Goal: Transaction & Acquisition: Obtain resource

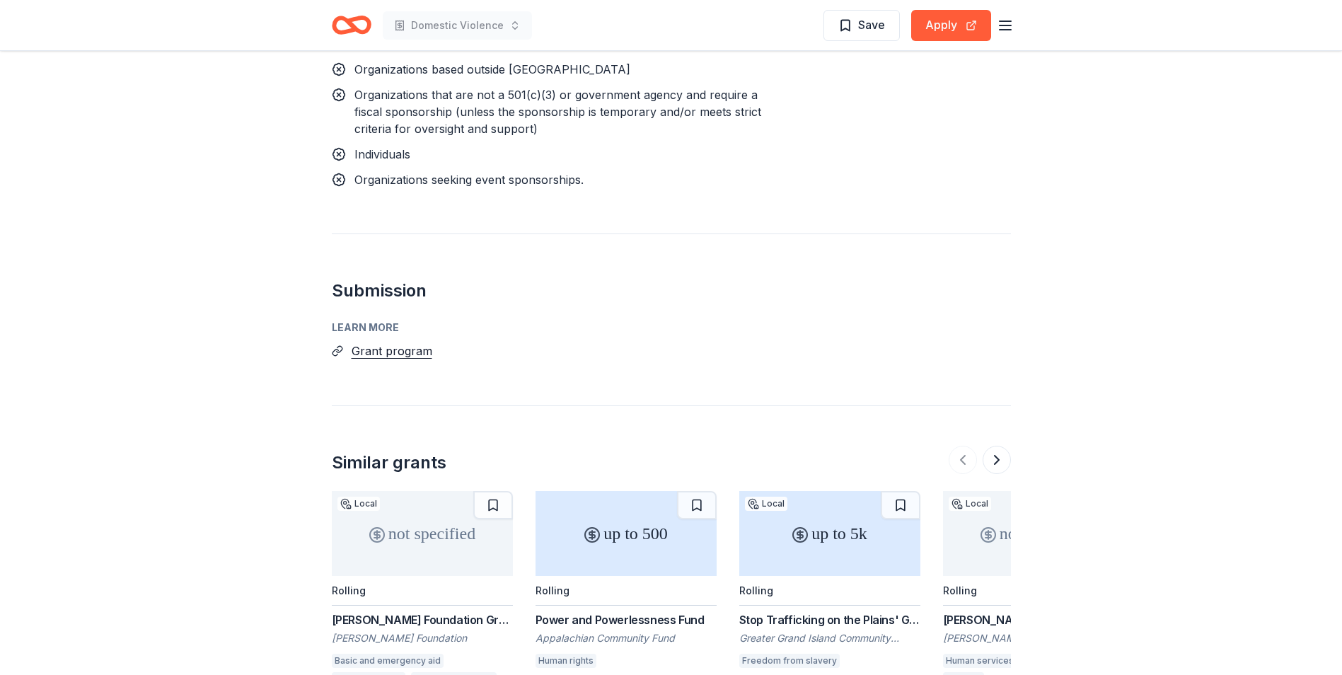
scroll to position [1274, 0]
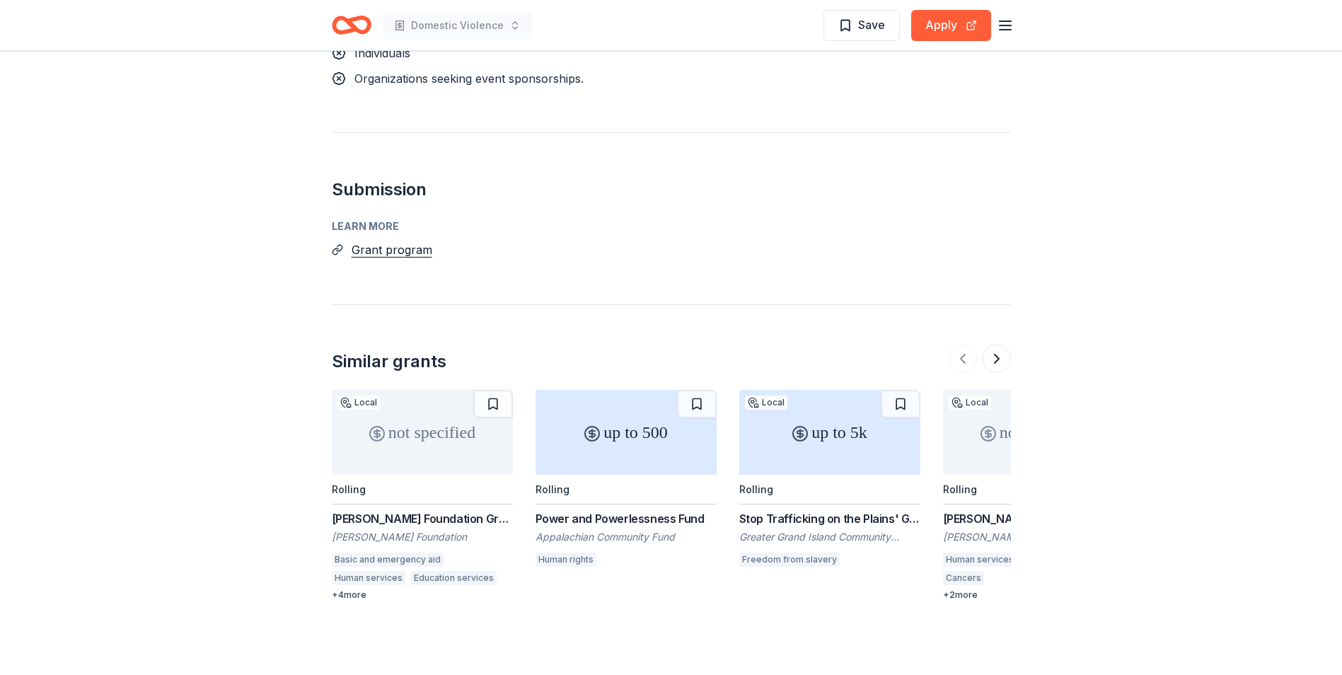
click at [403, 527] on div "John T. Vucurevich Foundation Grant" at bounding box center [422, 518] width 181 height 17
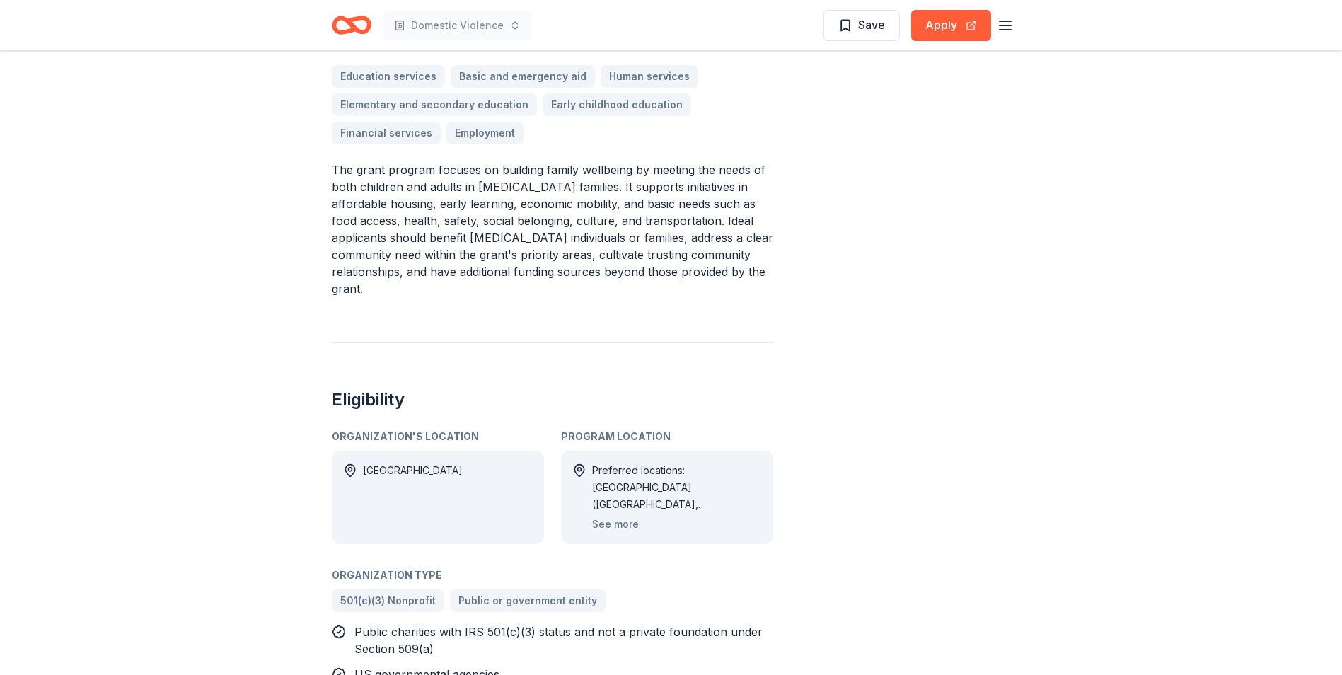
scroll to position [495, 0]
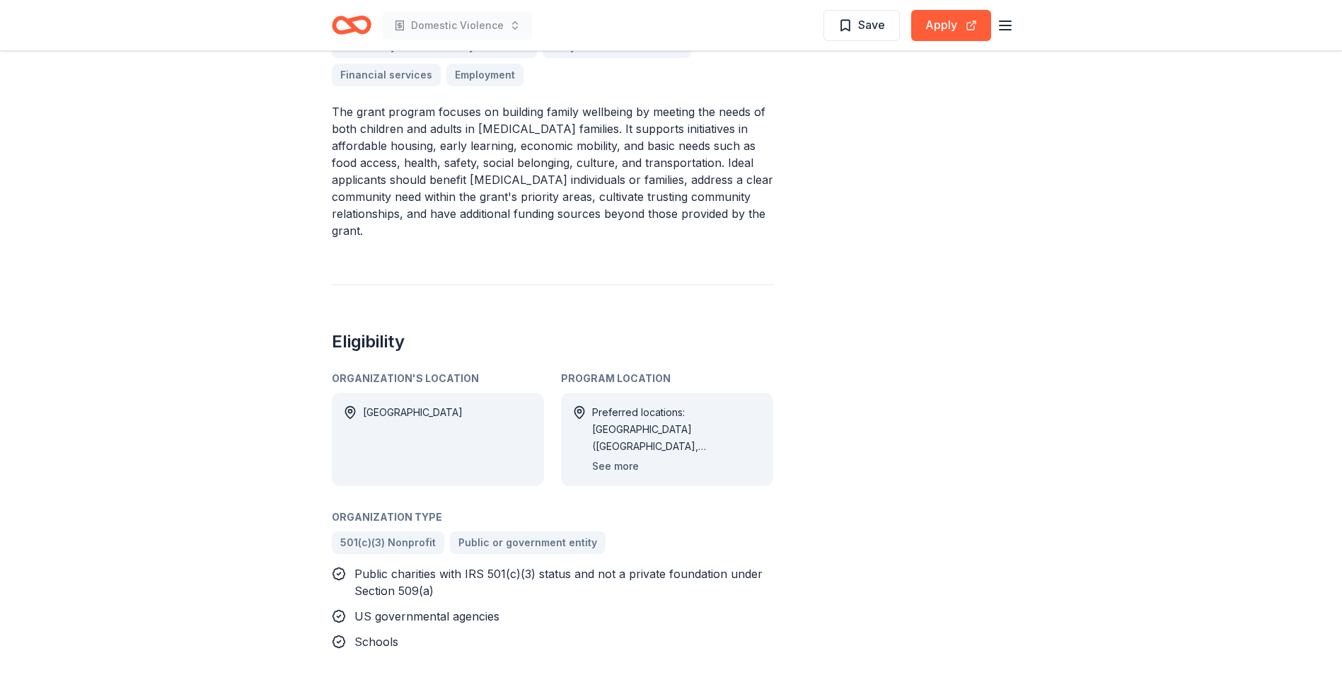
click at [619, 458] on button "See more" at bounding box center [615, 466] width 47 height 17
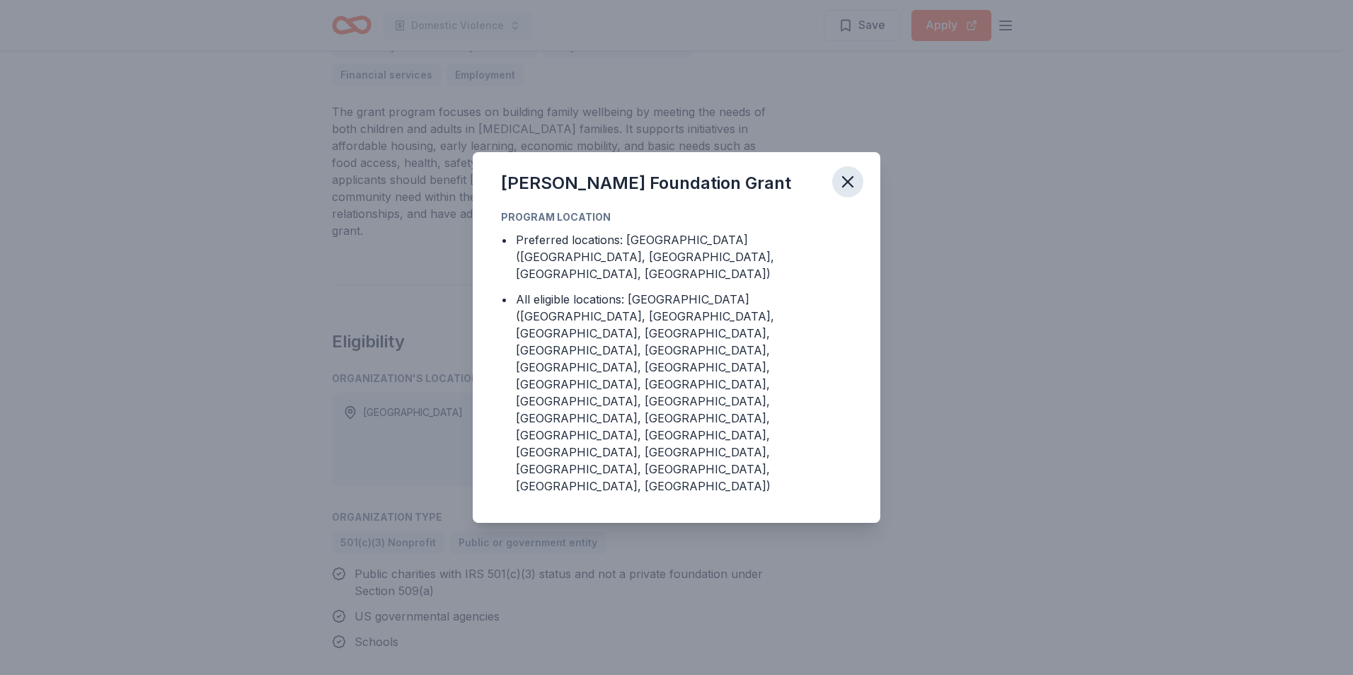
click at [843, 192] on icon "button" at bounding box center [848, 182] width 20 height 20
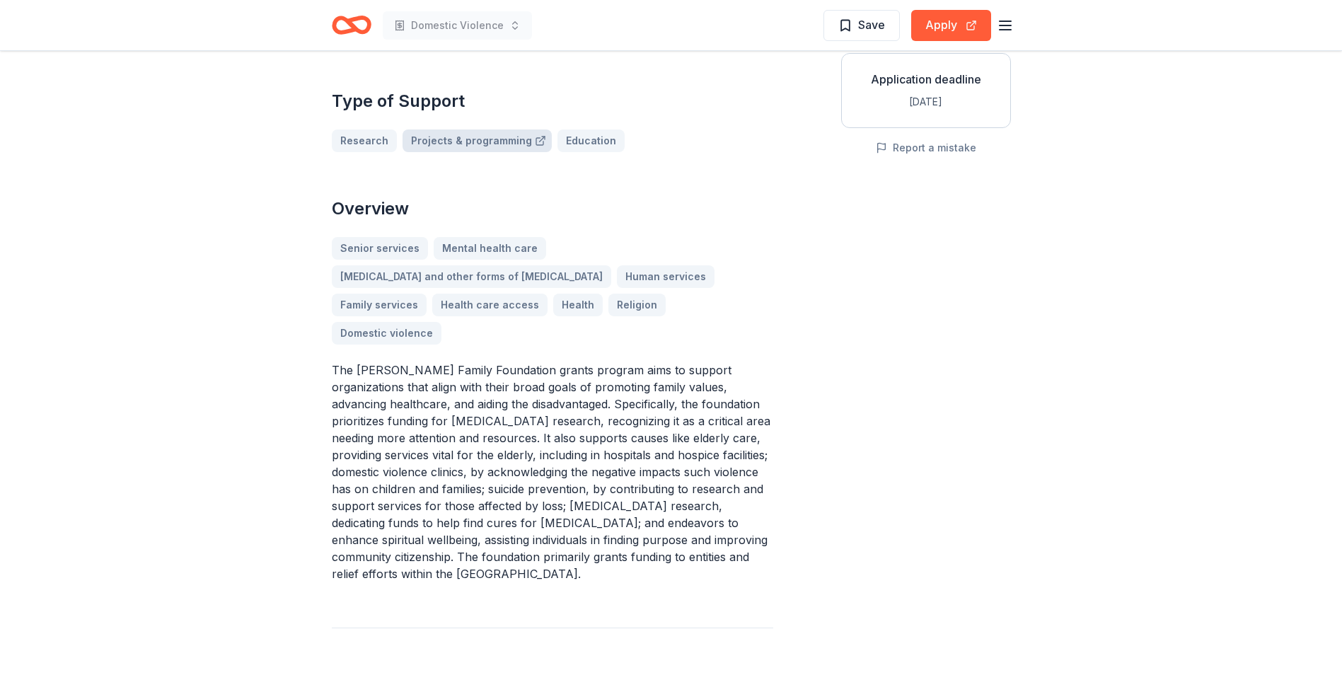
scroll to position [283, 0]
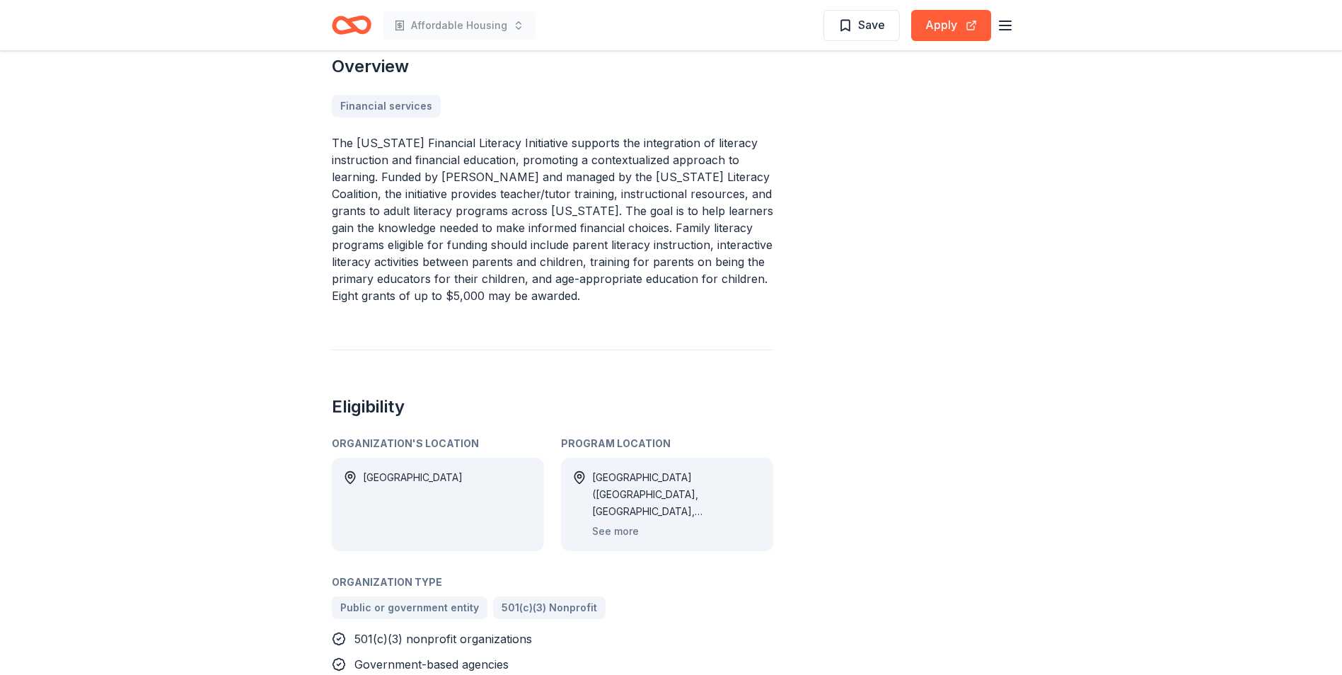
scroll to position [495, 0]
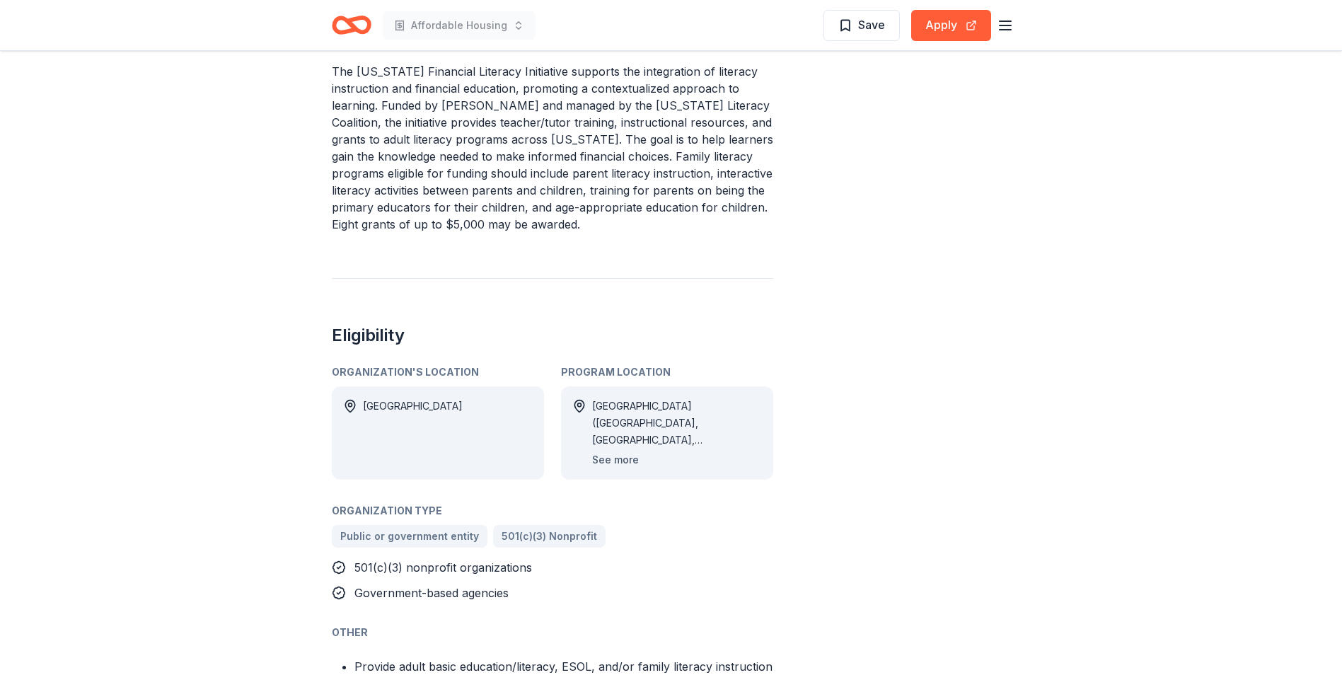
click at [630, 456] on button "See more" at bounding box center [615, 459] width 47 height 17
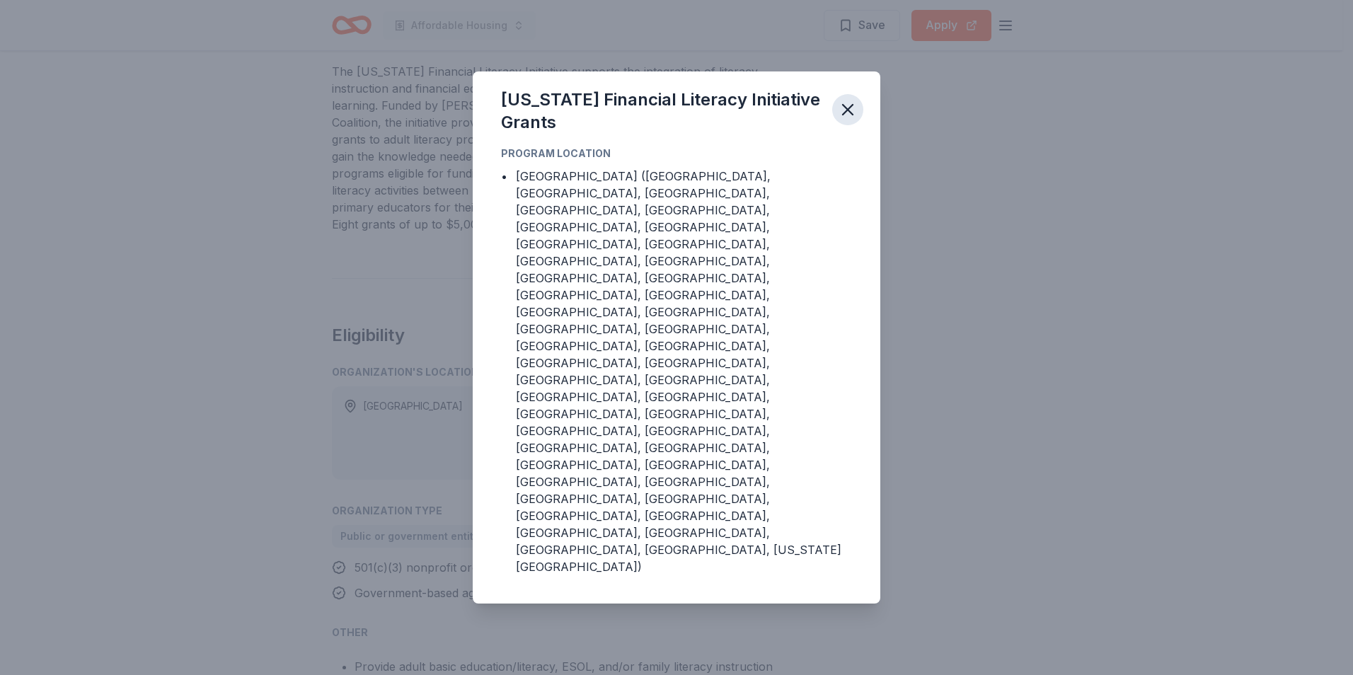
click at [845, 120] on icon "button" at bounding box center [848, 110] width 20 height 20
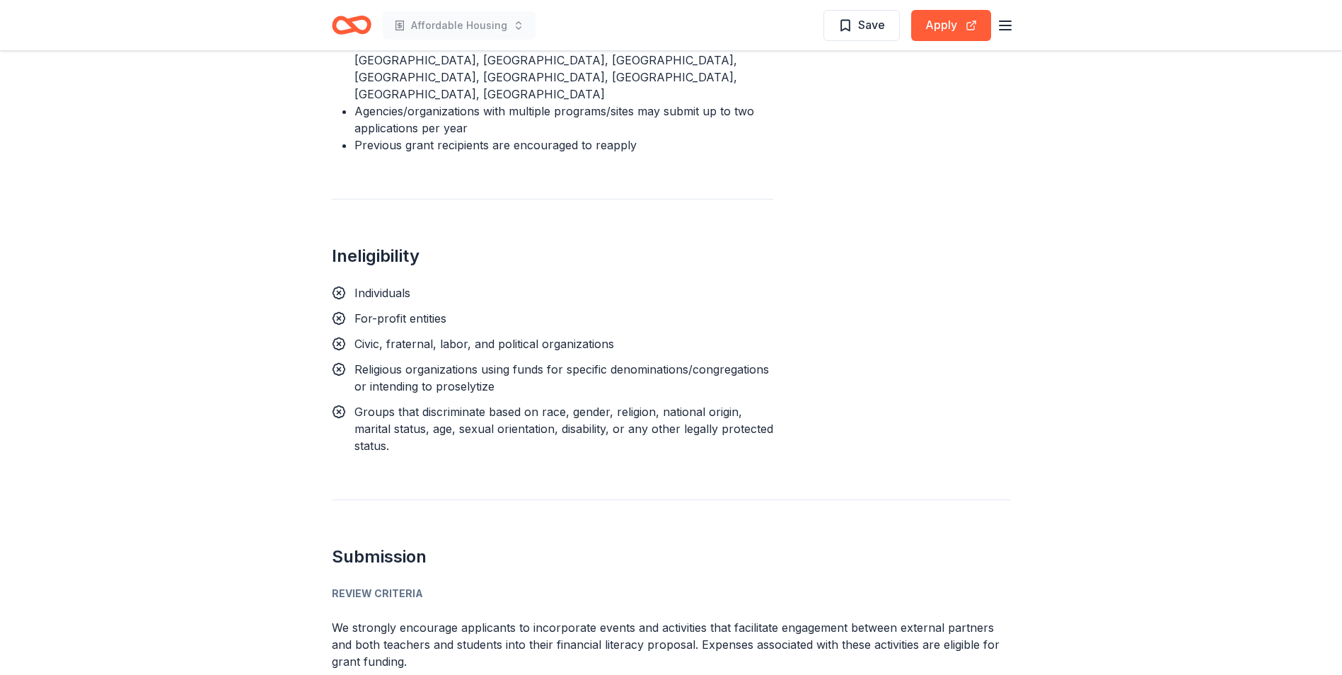
scroll to position [1344, 0]
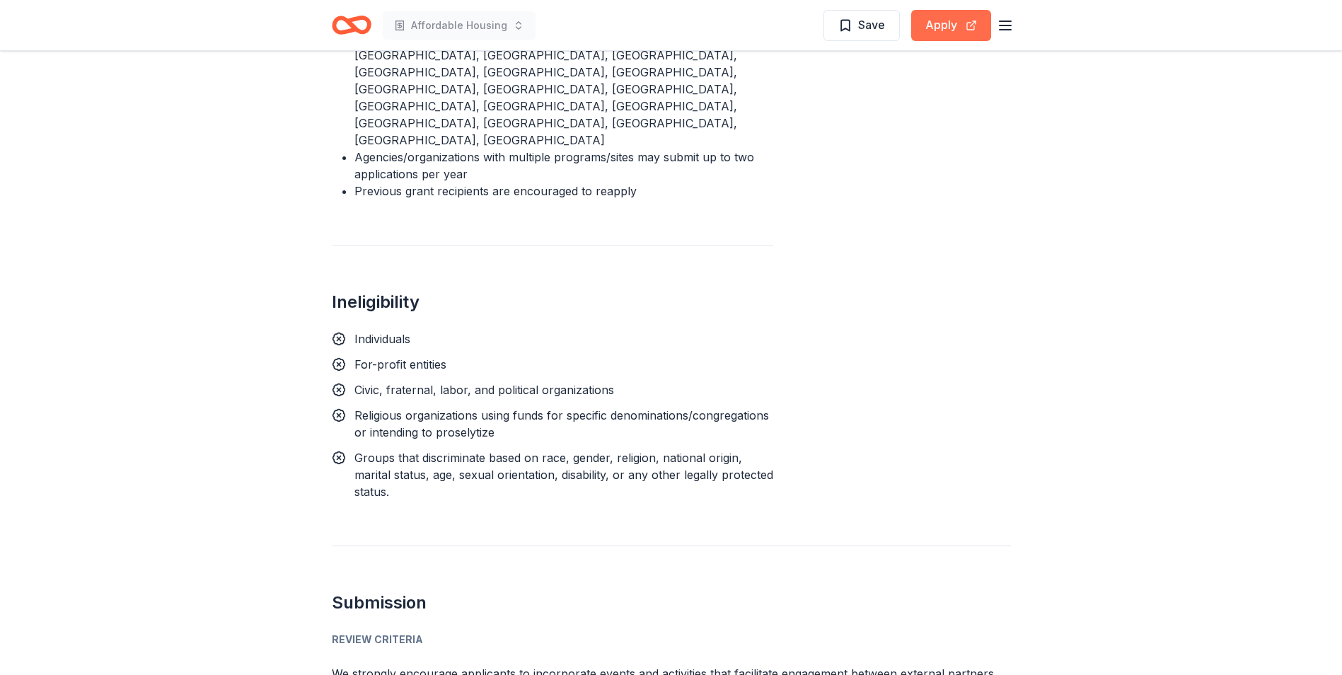
click at [958, 19] on button "Apply" at bounding box center [951, 25] width 80 height 31
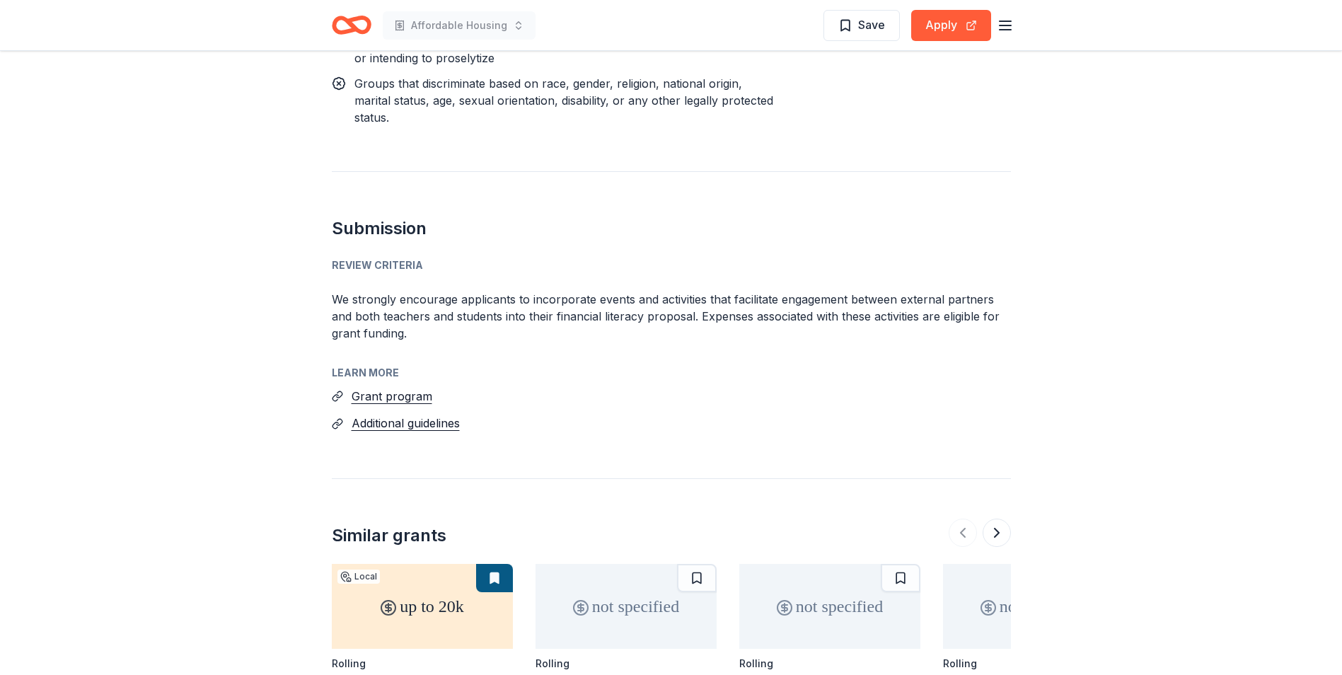
scroll to position [1769, 0]
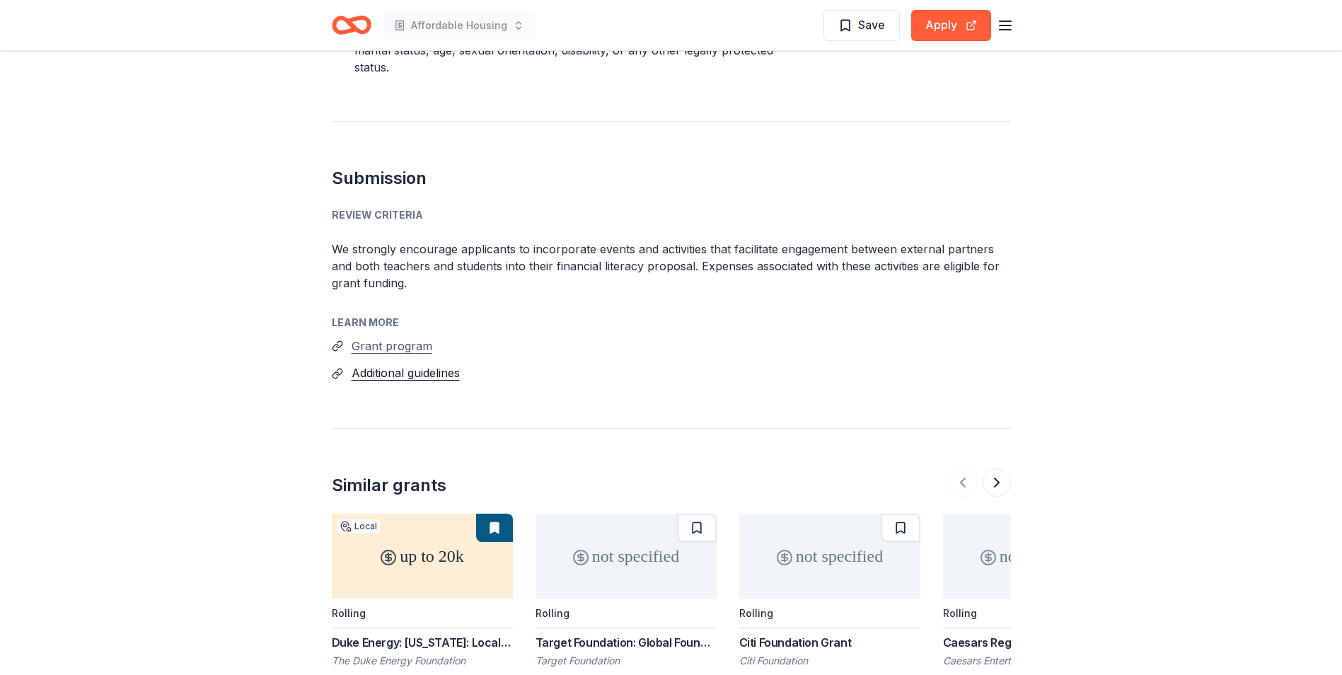
click at [406, 337] on button "Grant program" at bounding box center [392, 346] width 81 height 18
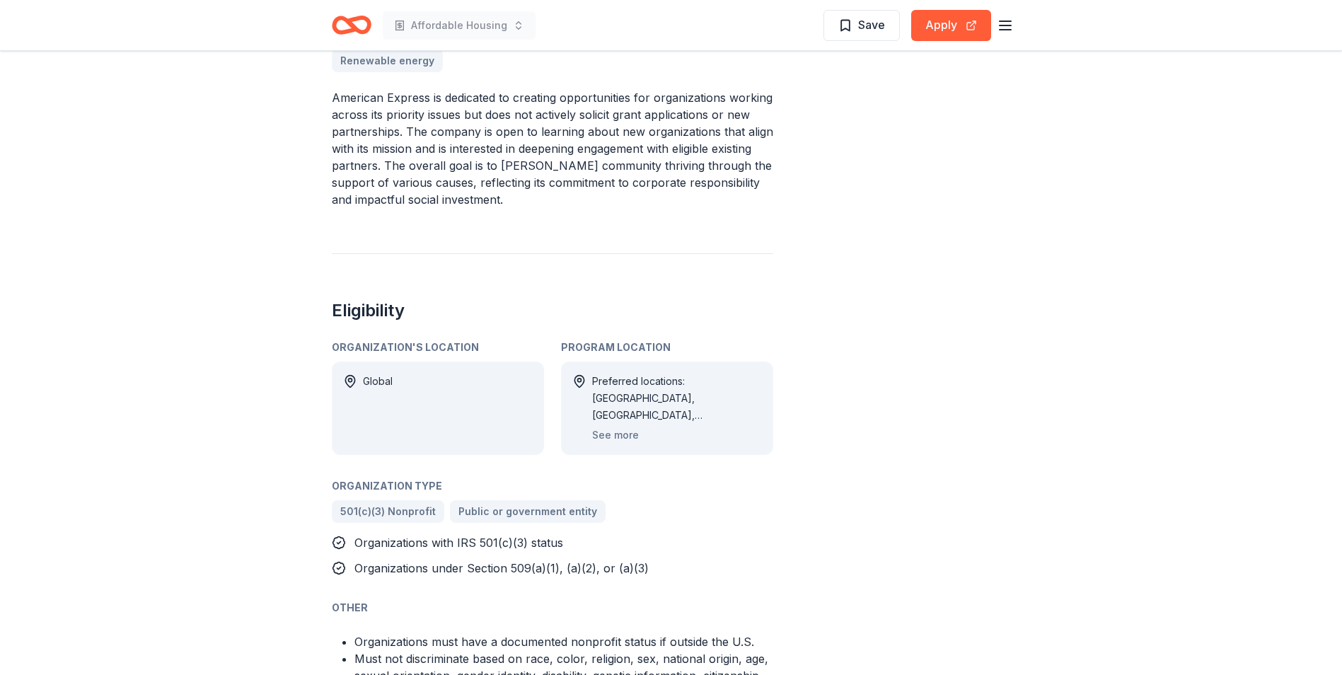
scroll to position [637, 0]
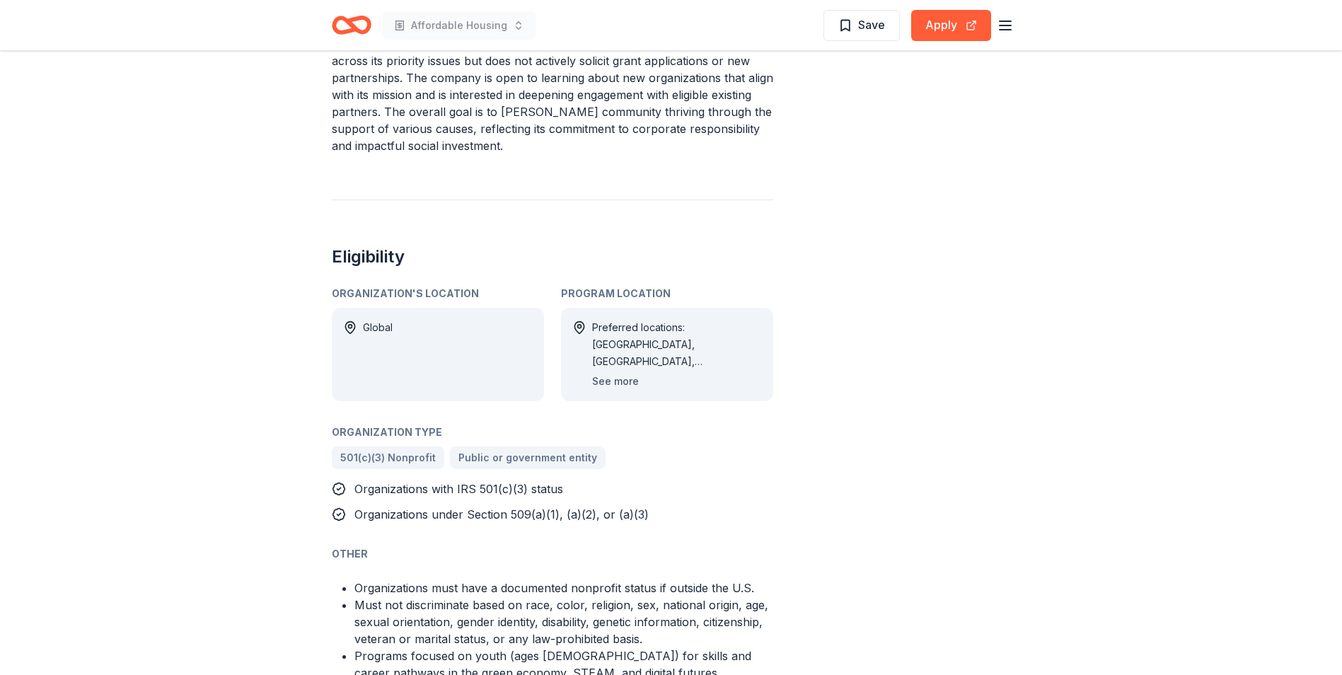
click at [622, 380] on button "See more" at bounding box center [615, 381] width 47 height 17
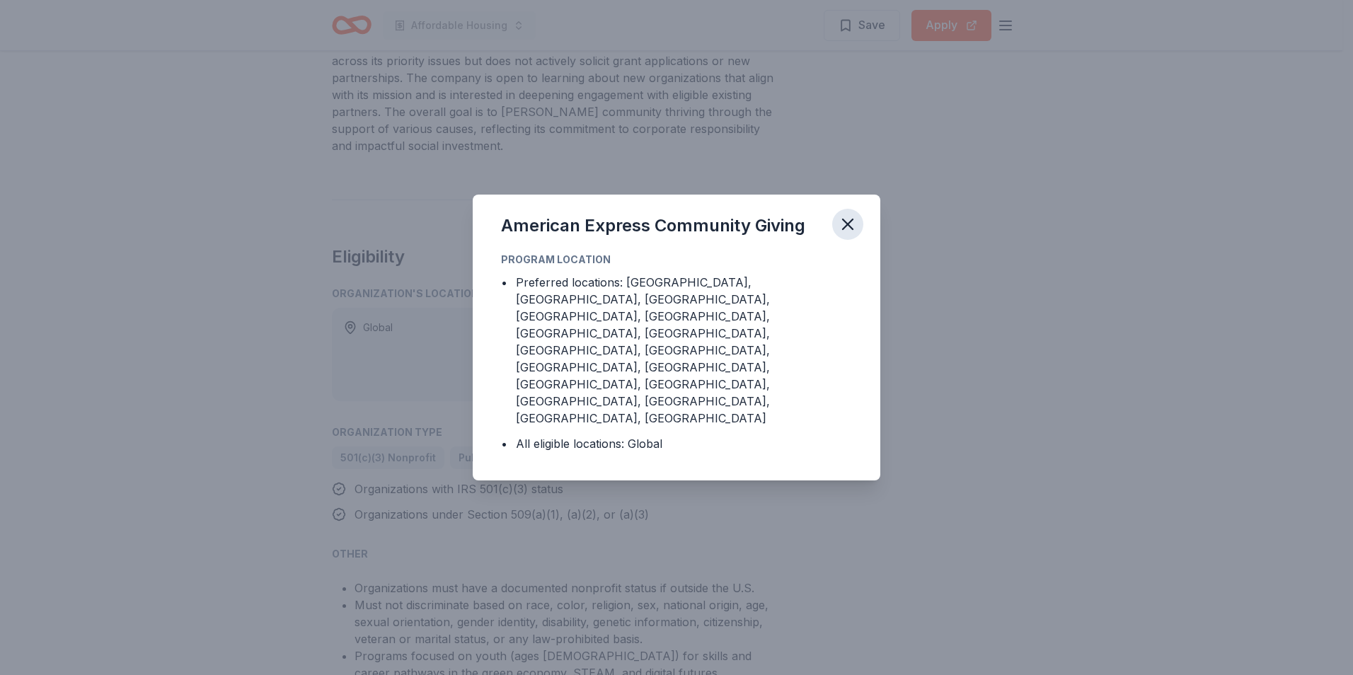
click at [847, 234] on icon "button" at bounding box center [848, 224] width 20 height 20
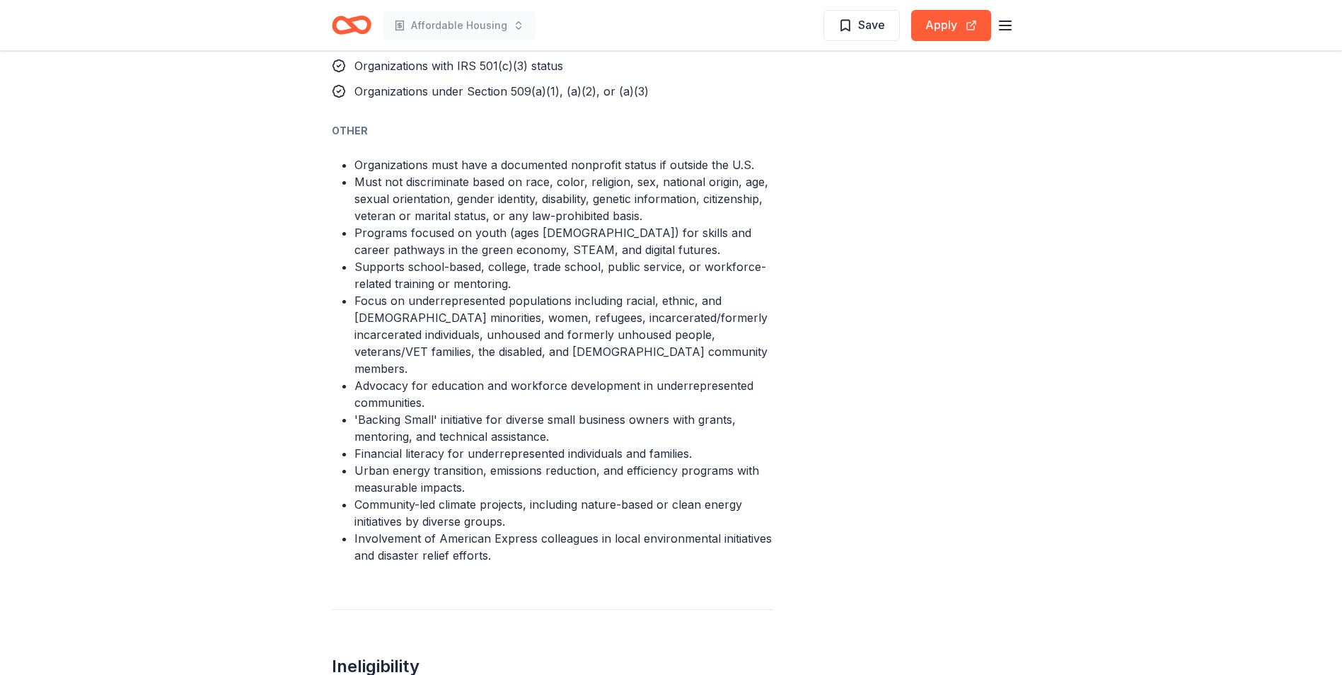
scroll to position [1061, 0]
click at [939, 24] on button "Apply" at bounding box center [951, 25] width 80 height 31
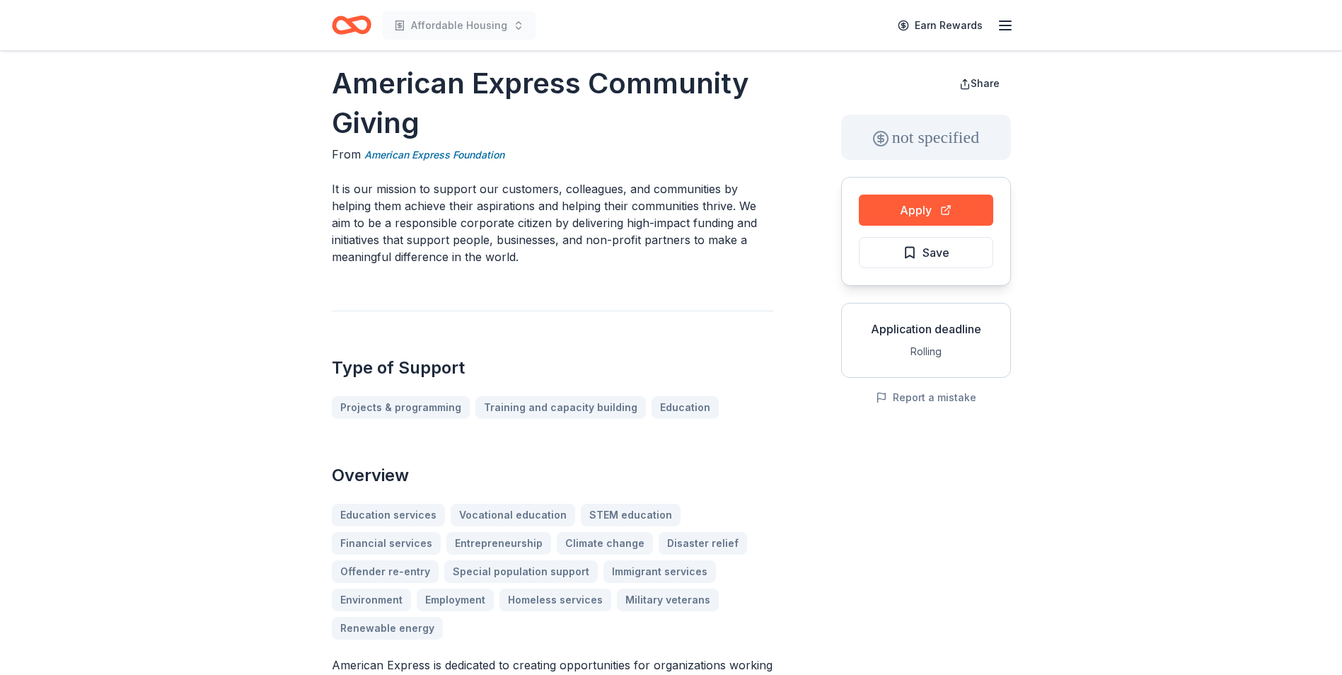
scroll to position [0, 0]
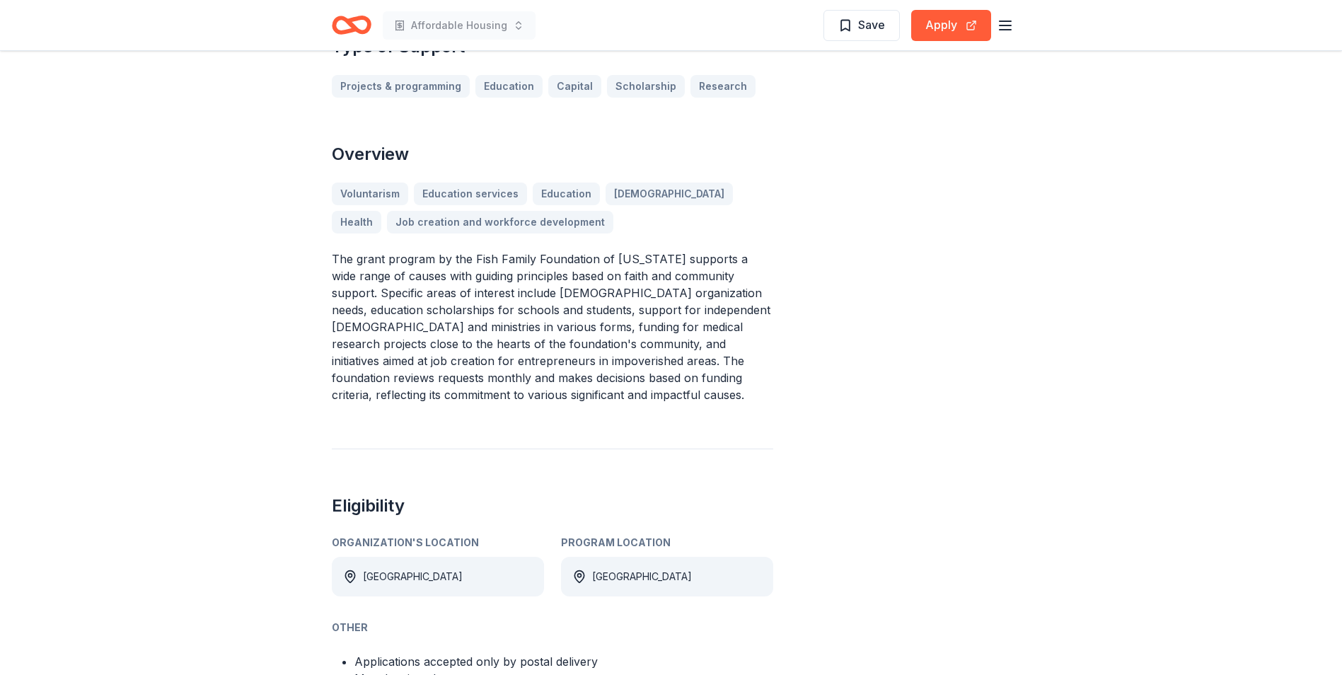
scroll to position [354, 0]
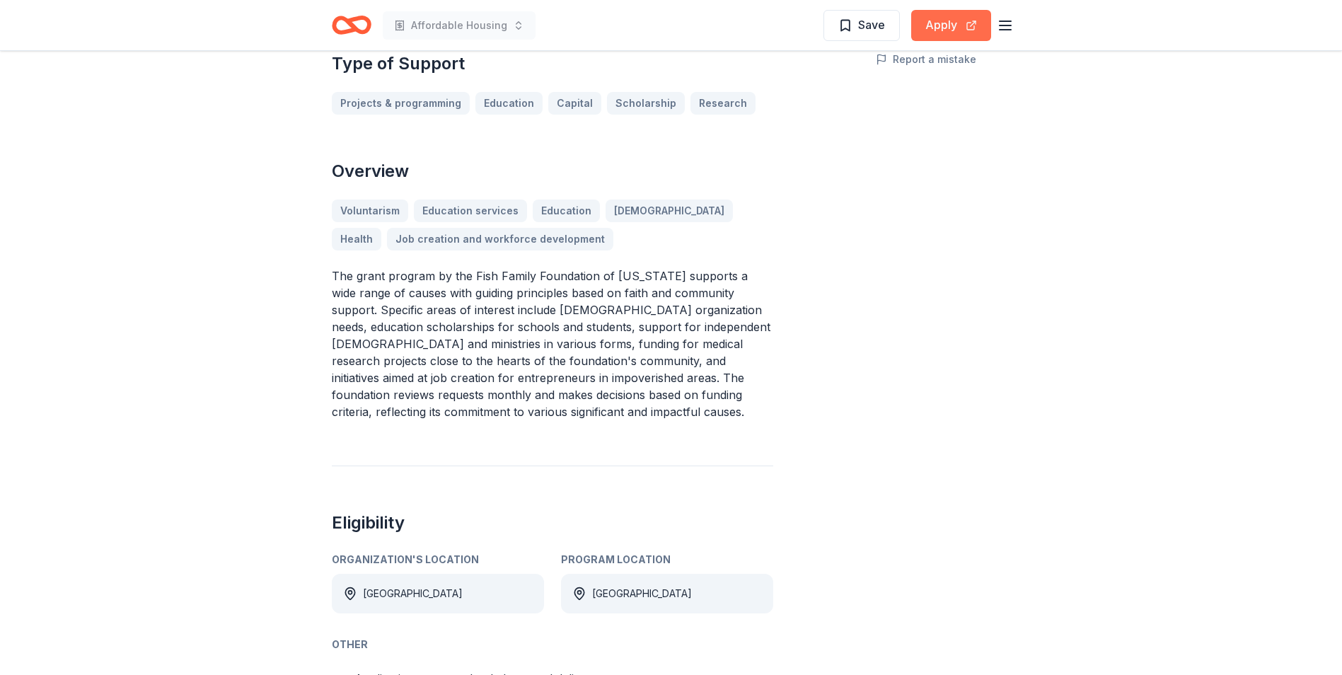
click at [941, 24] on button "Apply" at bounding box center [951, 25] width 80 height 31
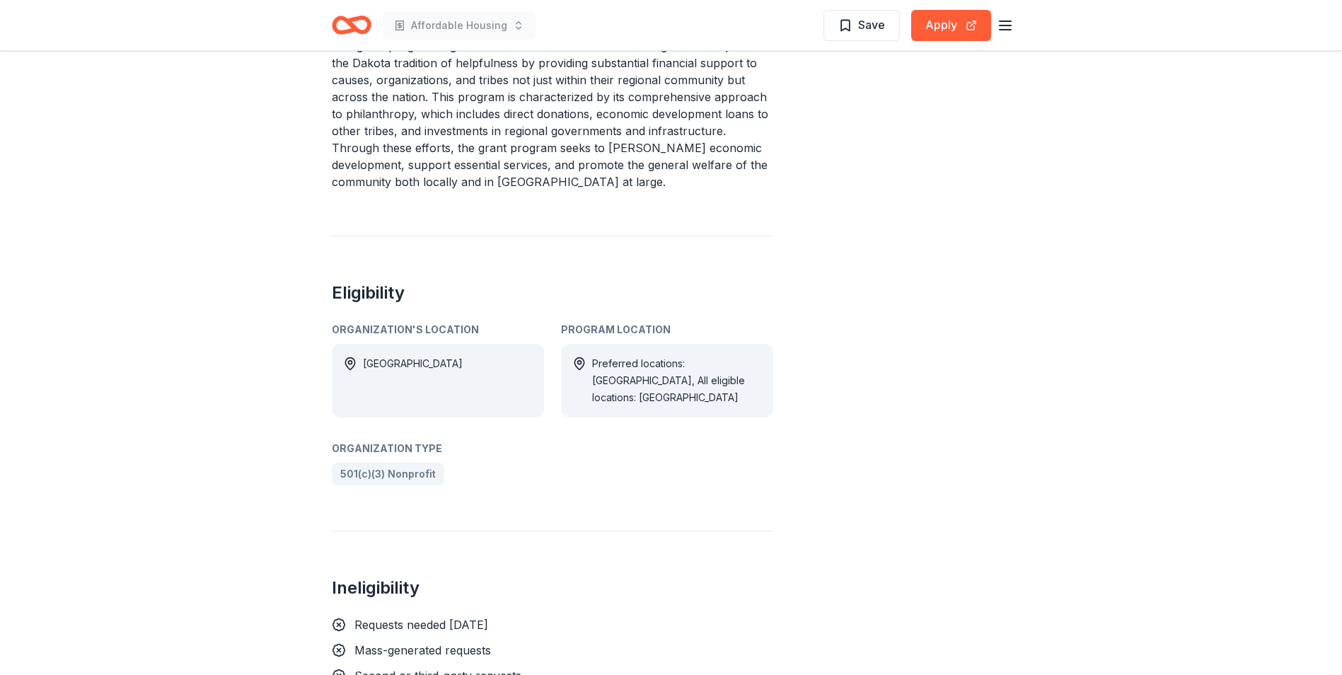
scroll to position [566, 0]
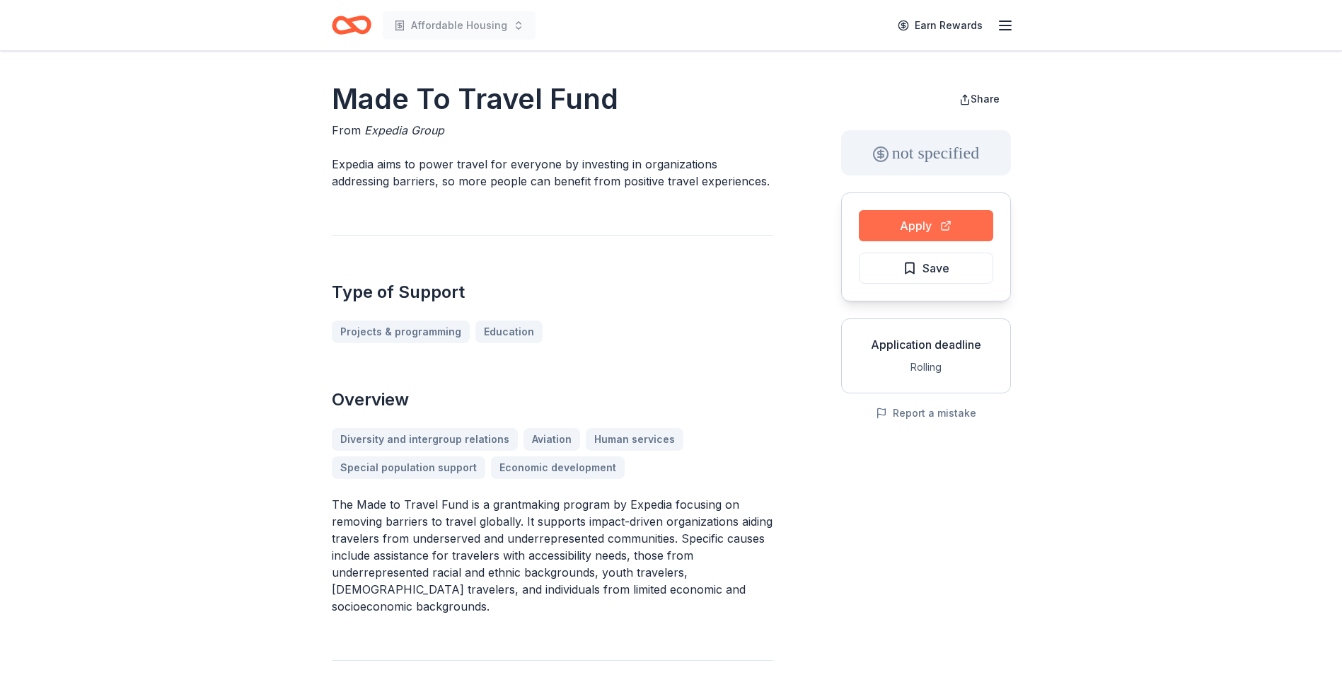
click at [917, 224] on button "Apply" at bounding box center [926, 225] width 134 height 31
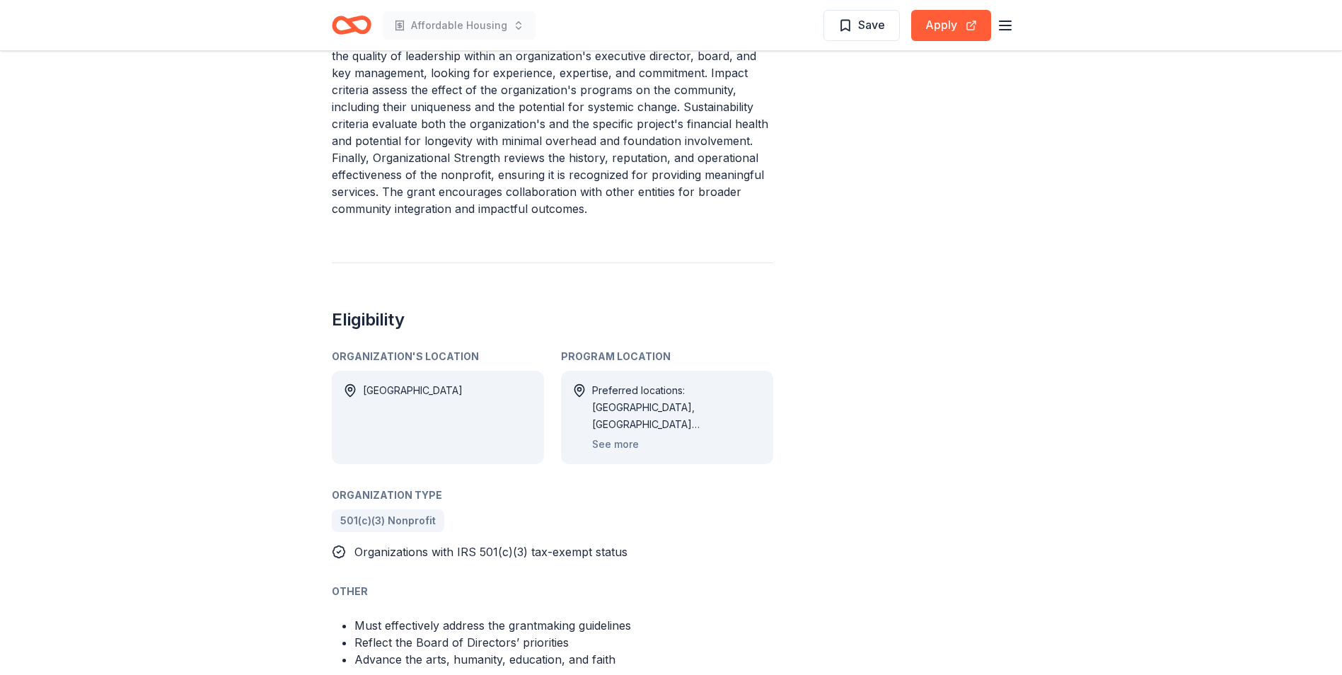
scroll to position [708, 0]
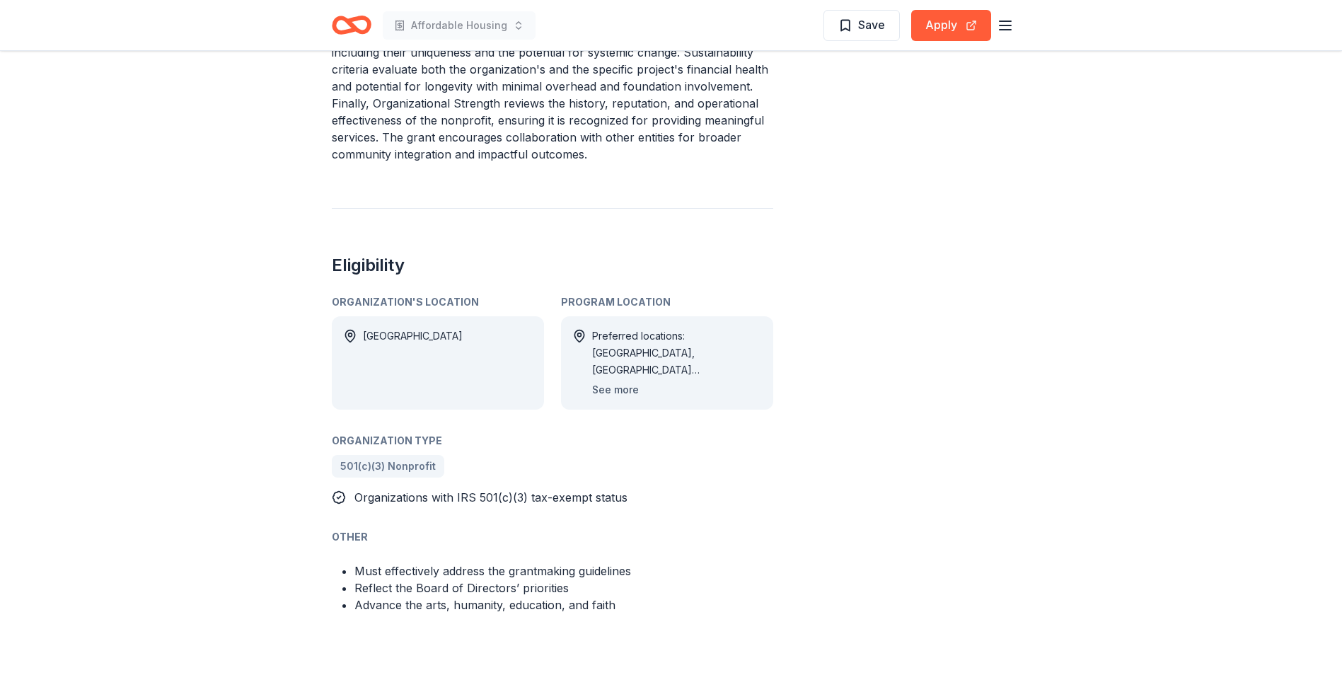
click at [627, 381] on button "See more" at bounding box center [615, 389] width 47 height 17
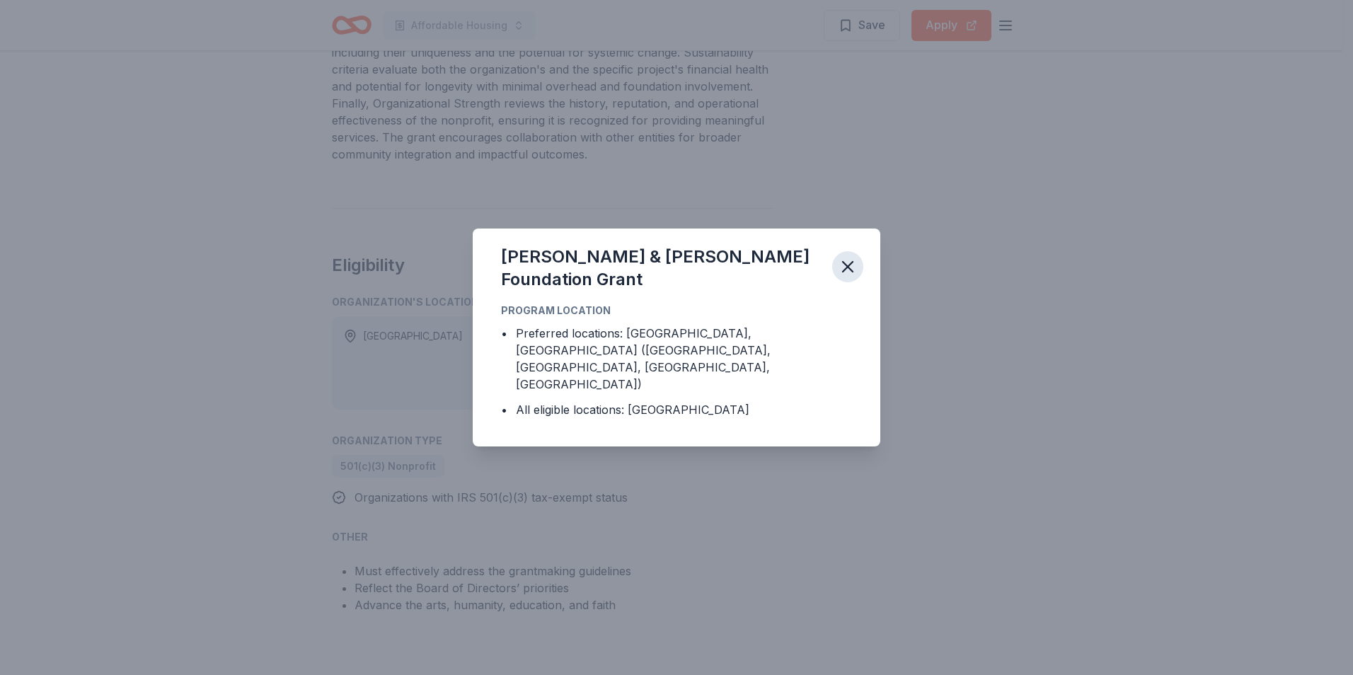
click at [848, 277] on icon "button" at bounding box center [848, 267] width 20 height 20
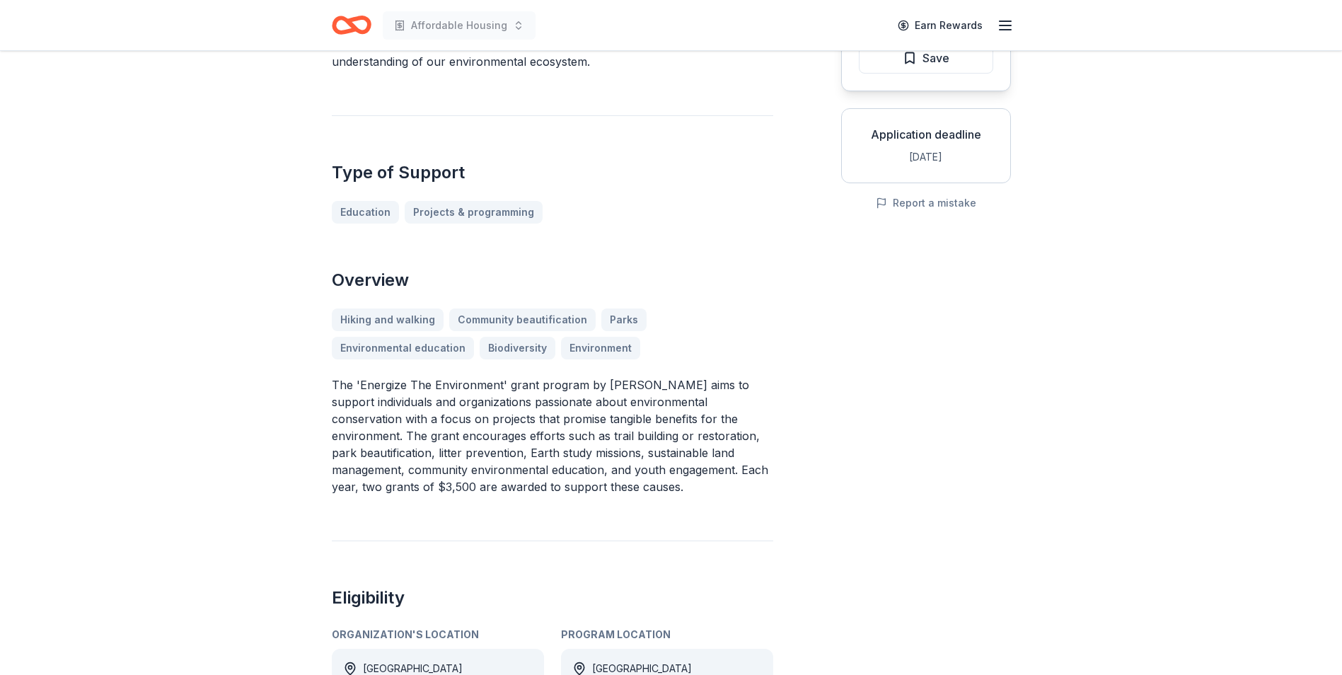
scroll to position [212, 0]
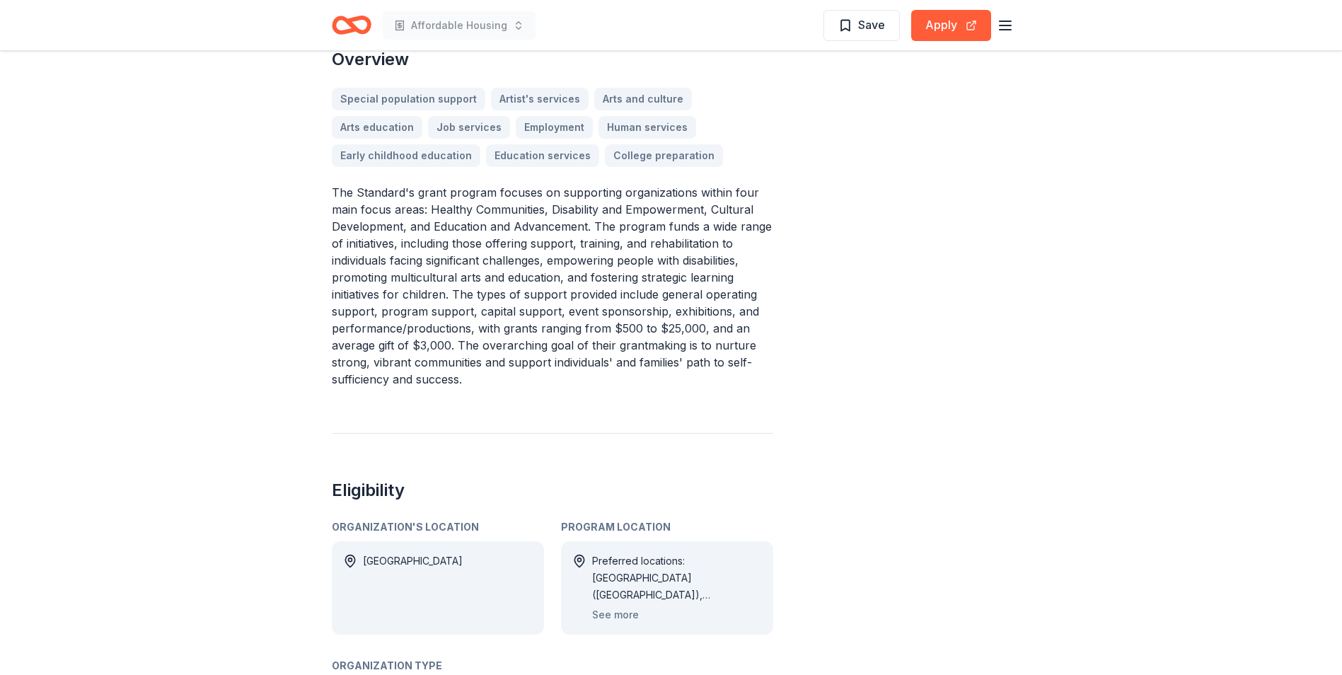
scroll to position [495, 0]
click at [616, 611] on button "See more" at bounding box center [615, 612] width 47 height 17
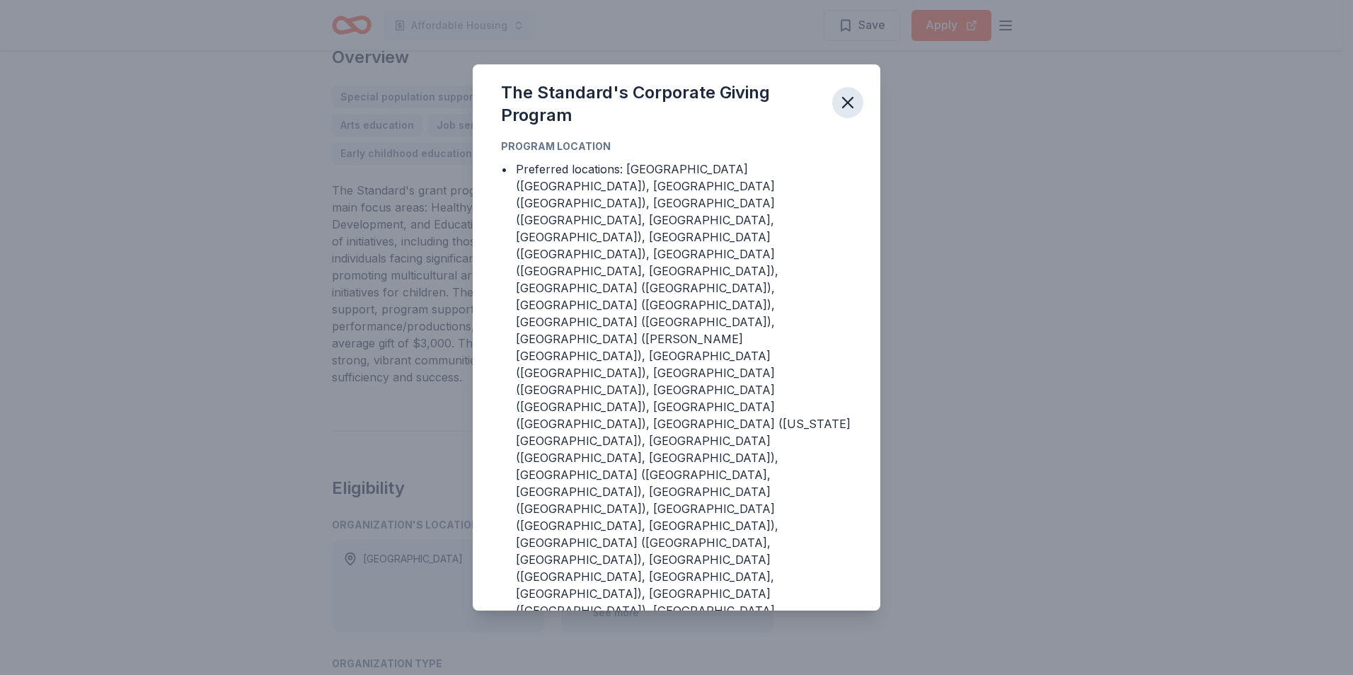
click at [846, 112] on icon "button" at bounding box center [848, 103] width 20 height 20
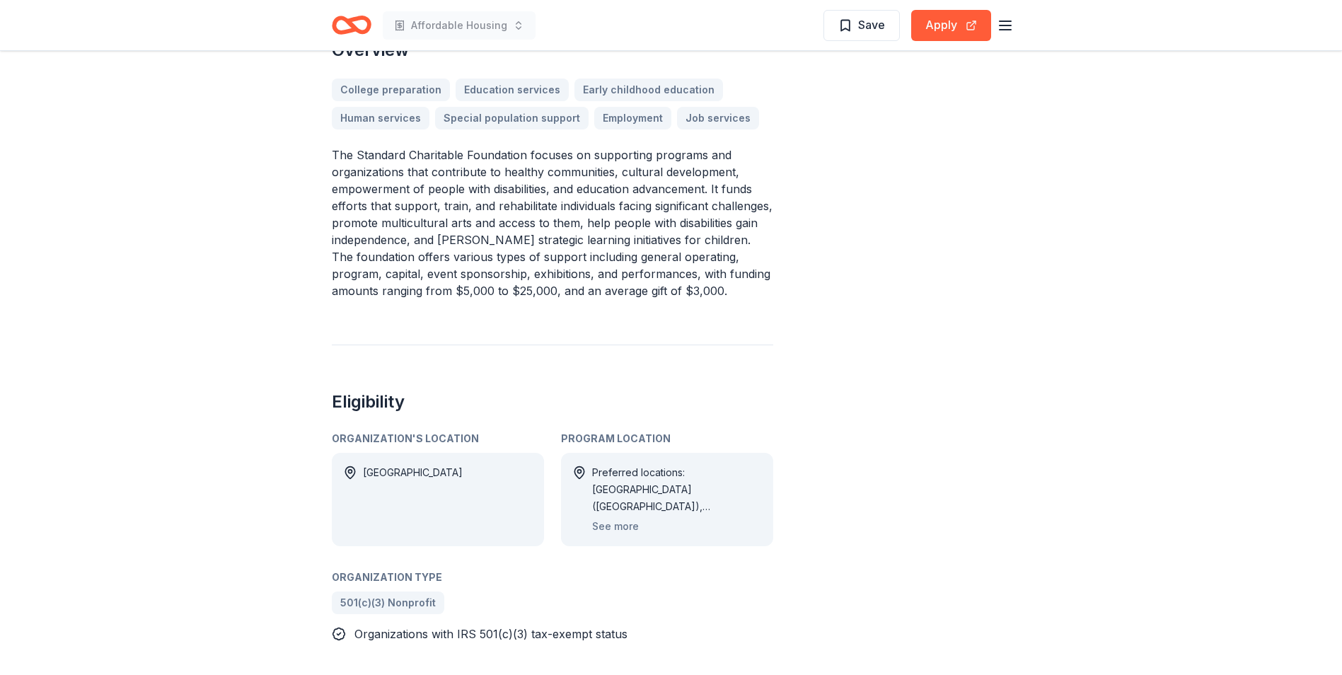
scroll to position [425, 0]
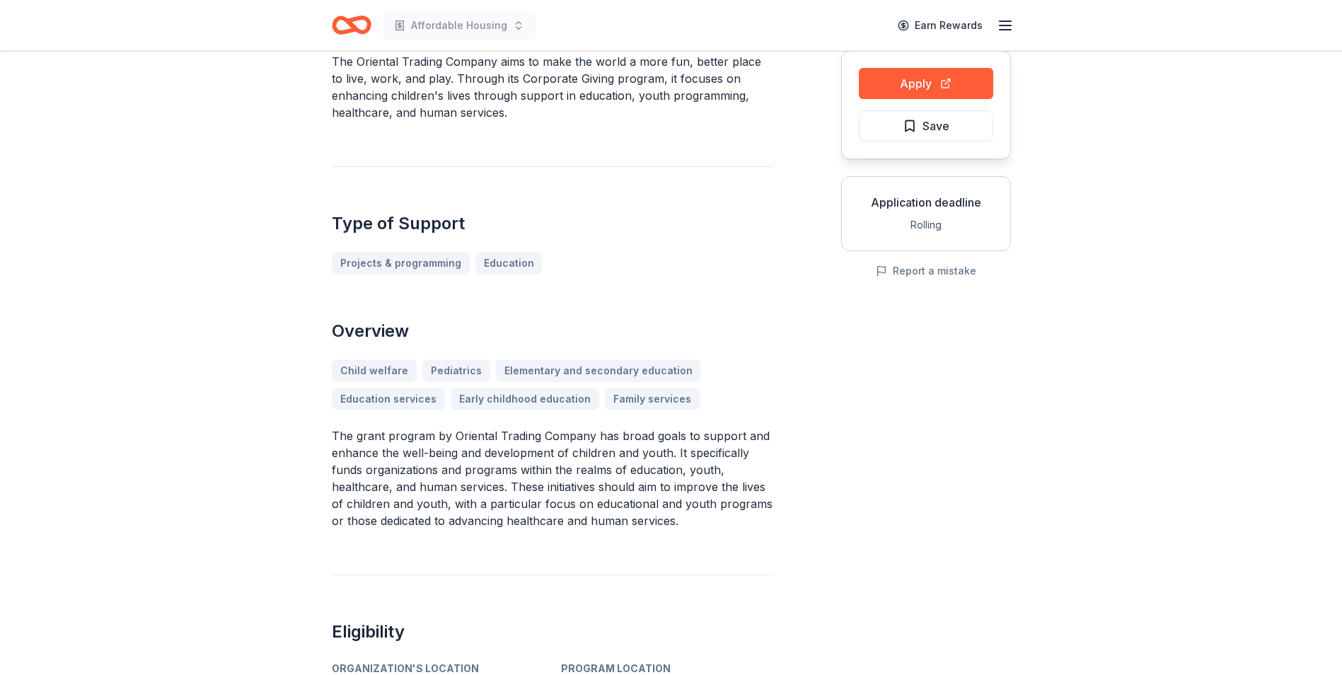
scroll to position [142, 0]
click at [917, 83] on button "Apply" at bounding box center [926, 84] width 134 height 31
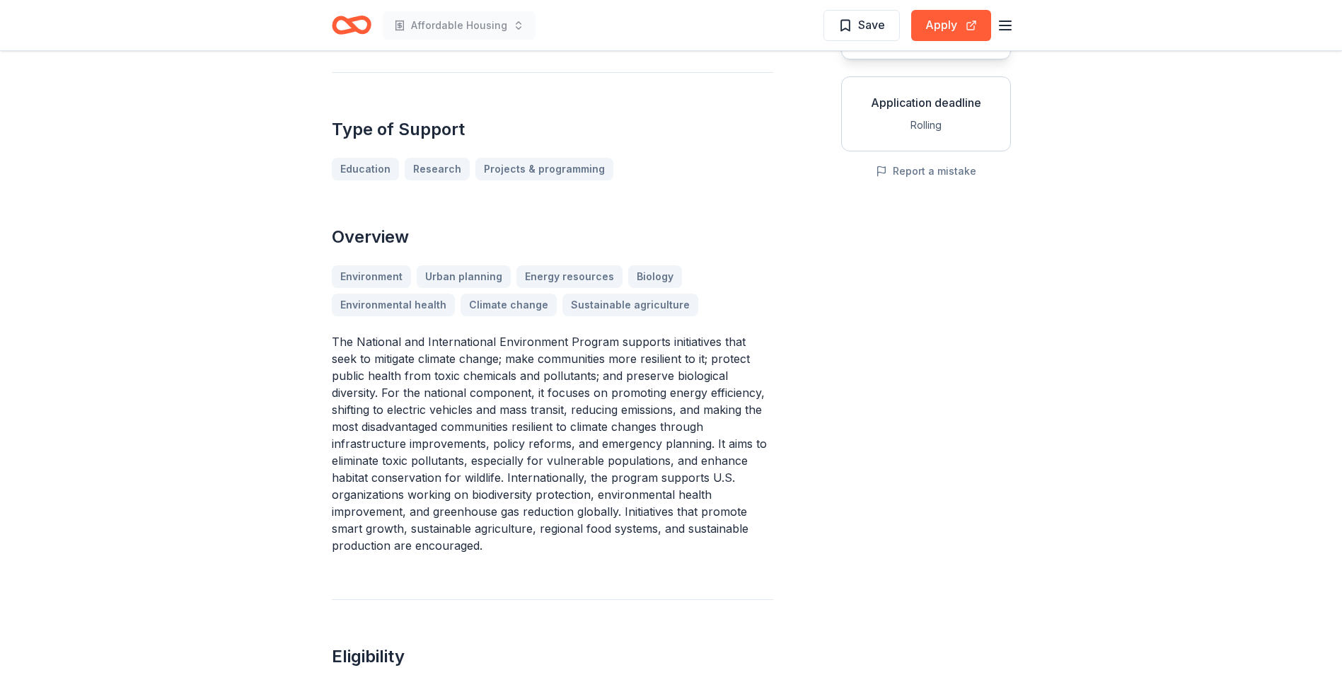
scroll to position [212, 0]
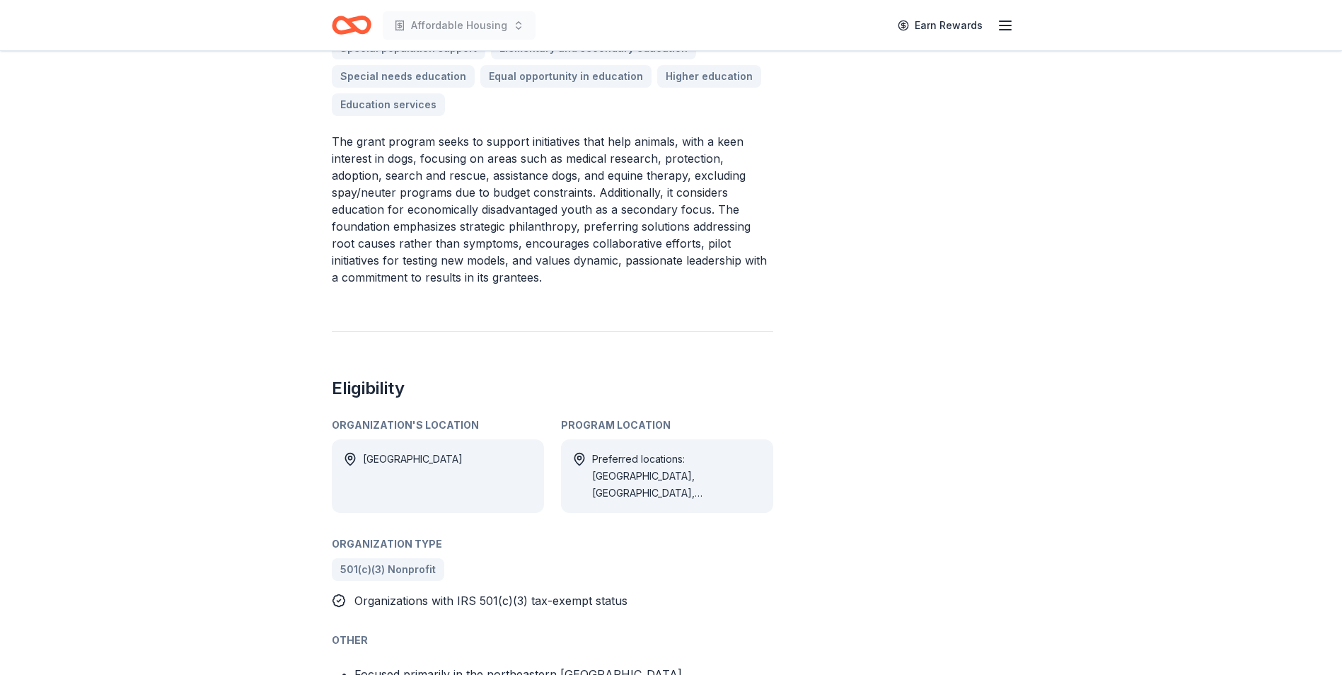
scroll to position [566, 0]
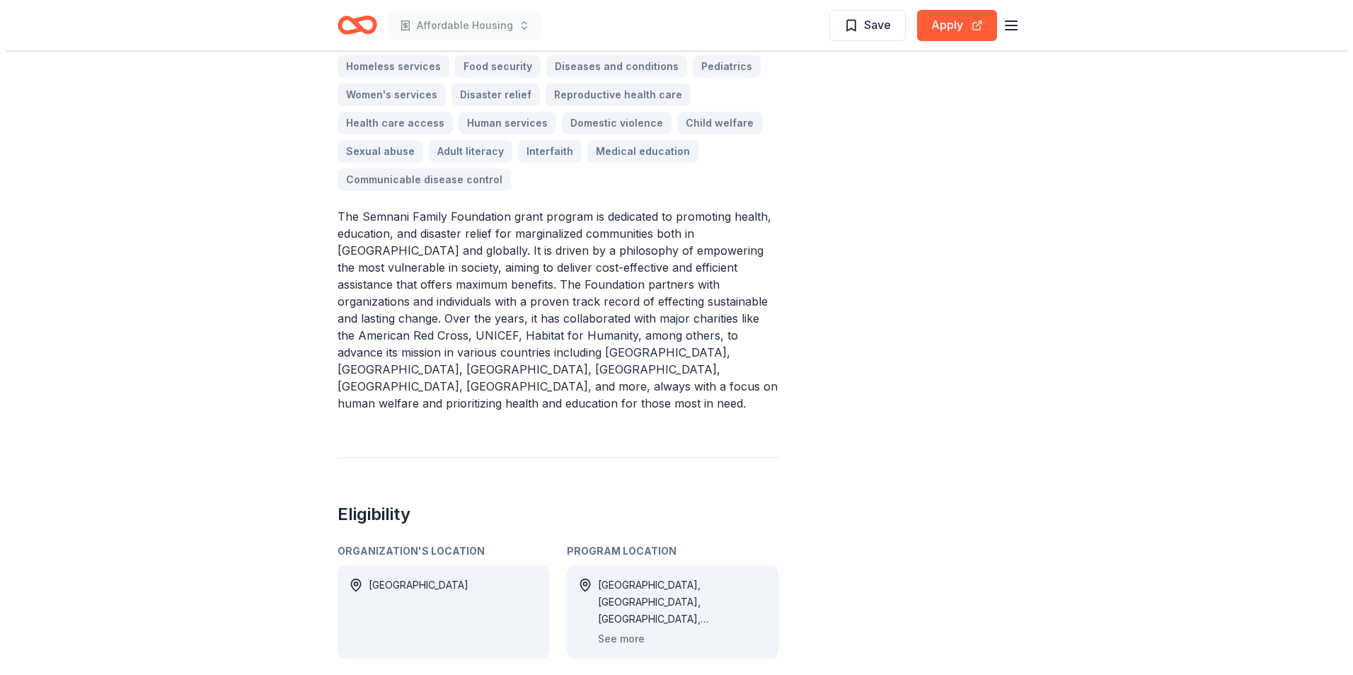
scroll to position [495, 0]
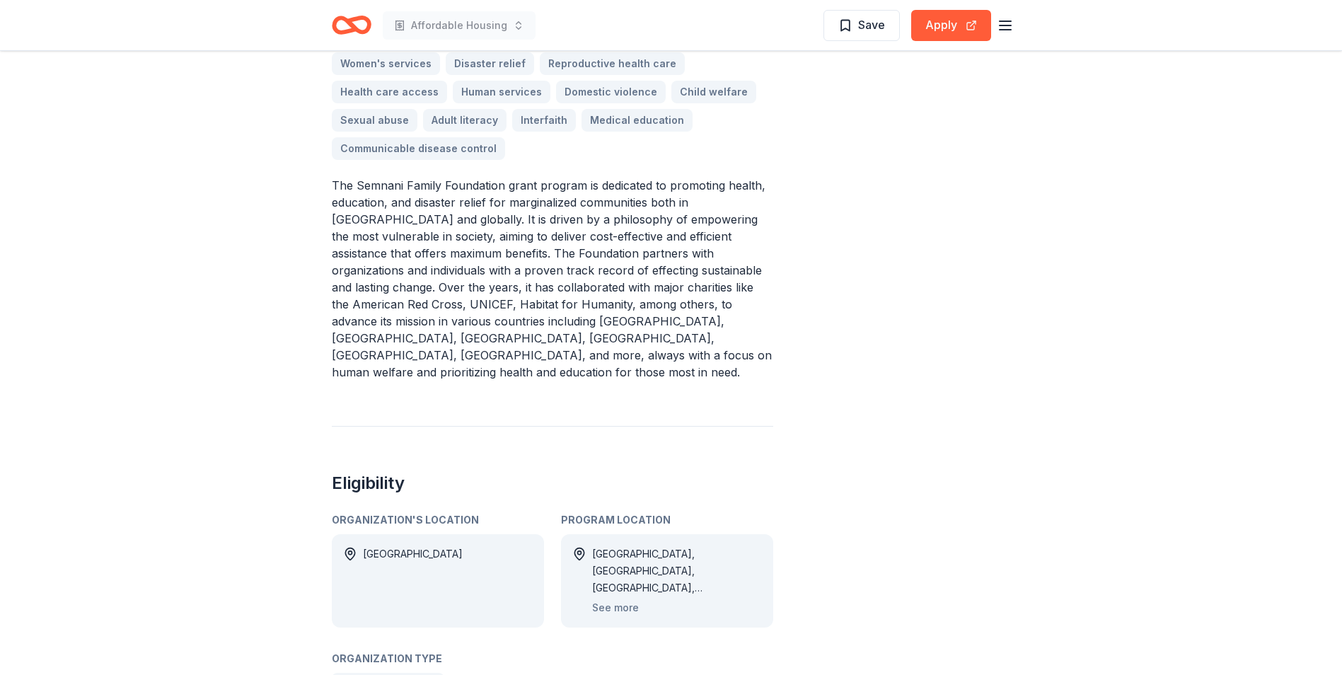
click at [610, 599] on button "See more" at bounding box center [615, 607] width 47 height 17
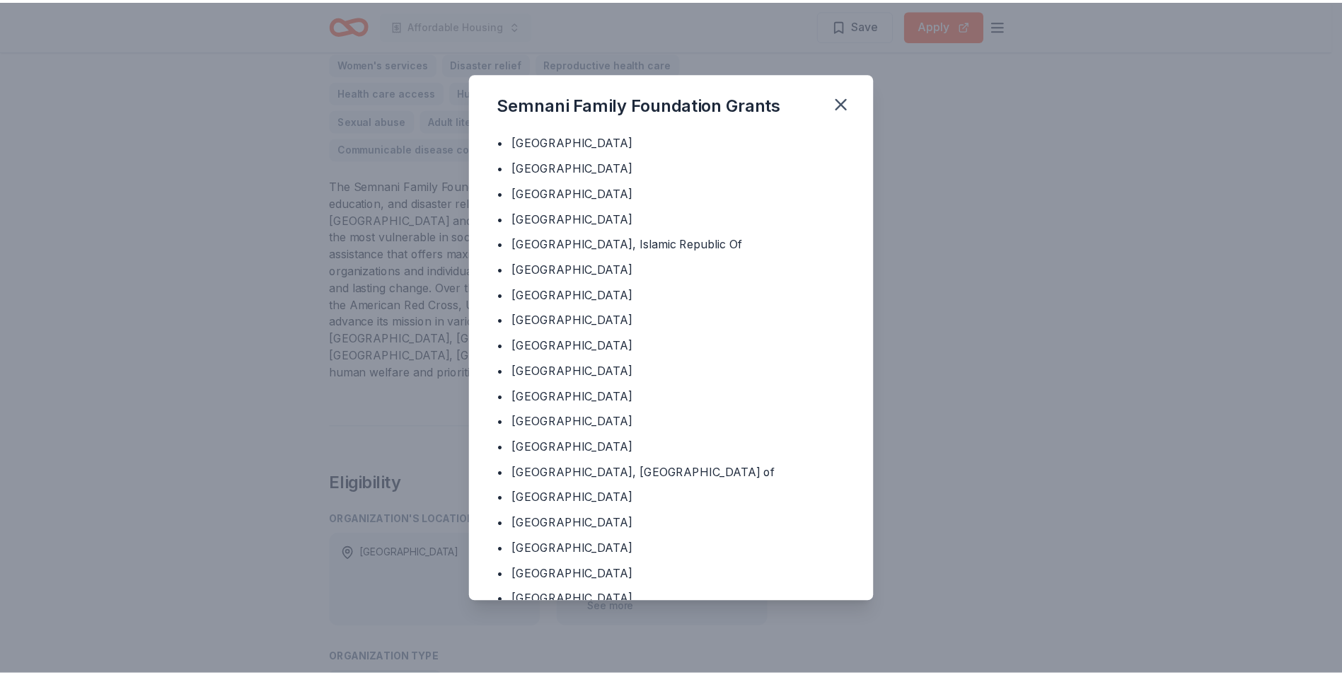
scroll to position [0, 0]
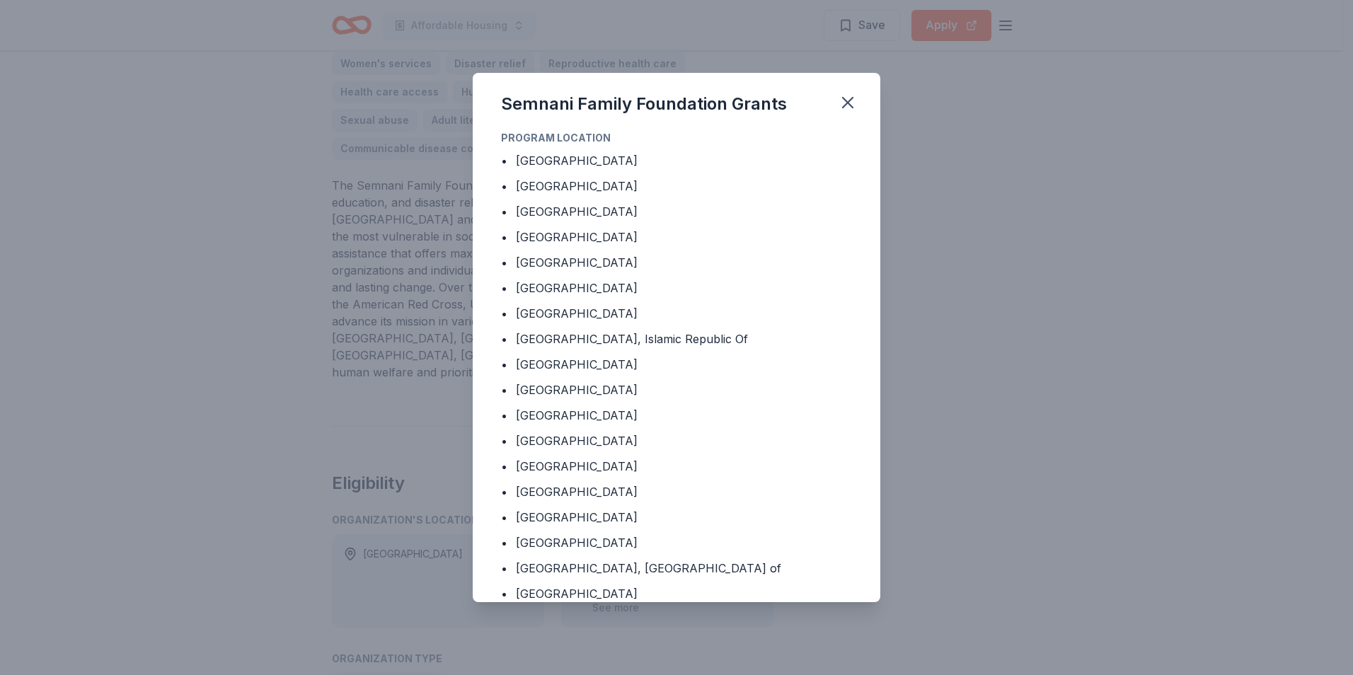
click at [848, 105] on icon "button" at bounding box center [848, 103] width 20 height 20
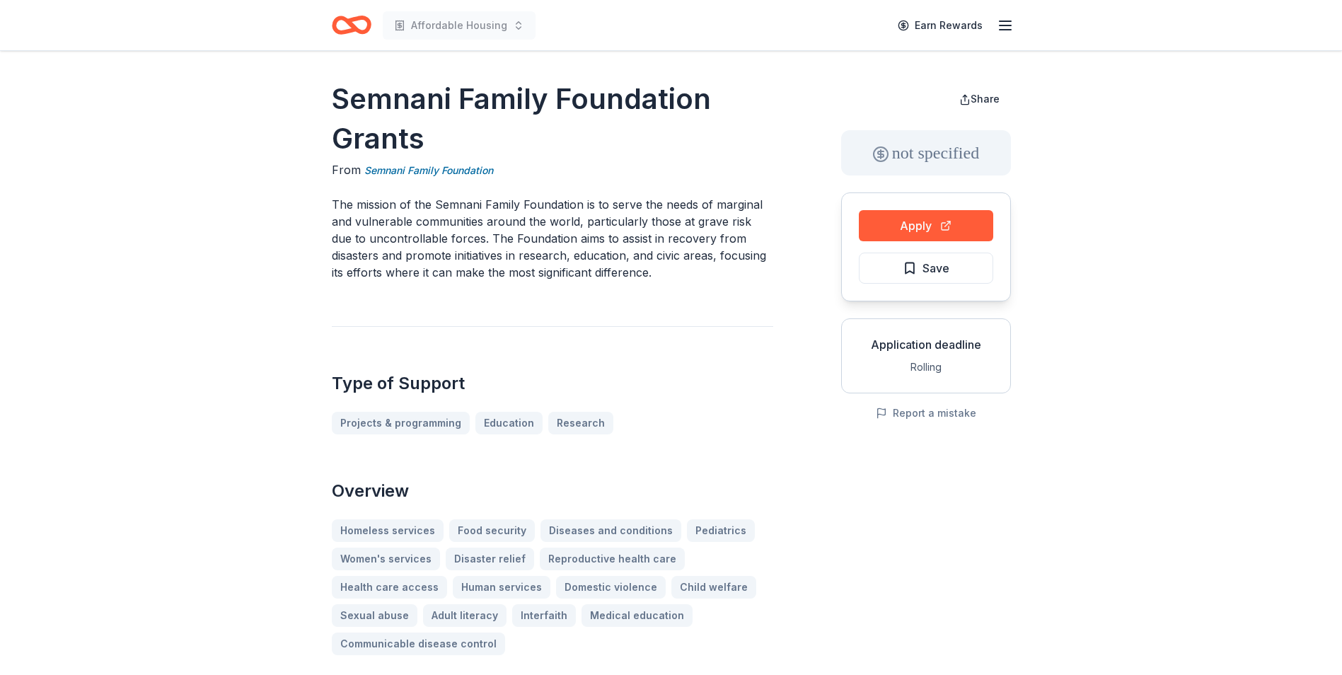
click at [913, 222] on button "Apply" at bounding box center [926, 225] width 134 height 31
drag, startPoint x: 425, startPoint y: 140, endPoint x: 344, endPoint y: 107, distance: 87.9
click at [343, 107] on h1 "Semnani Family Foundation Grants" at bounding box center [552, 118] width 441 height 79
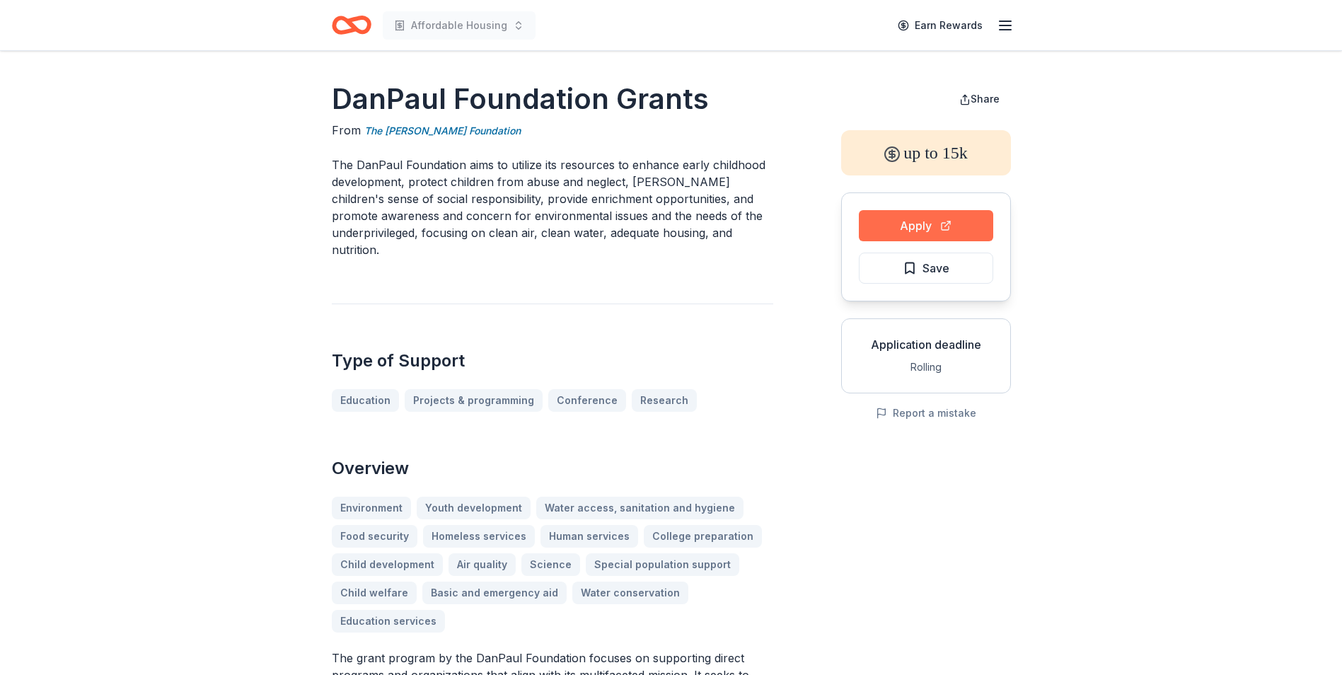
click at [899, 222] on button "Apply" at bounding box center [926, 225] width 134 height 31
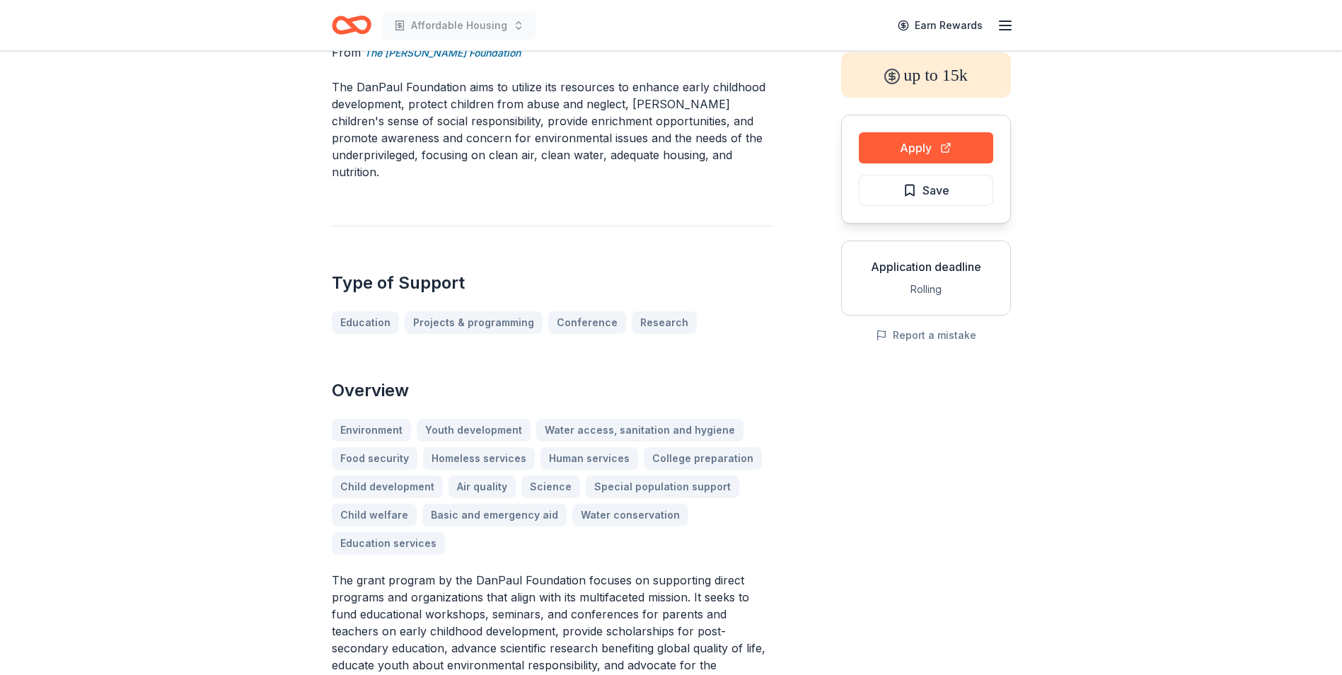
scroll to position [71, 0]
